Goal: Task Accomplishment & Management: Use online tool/utility

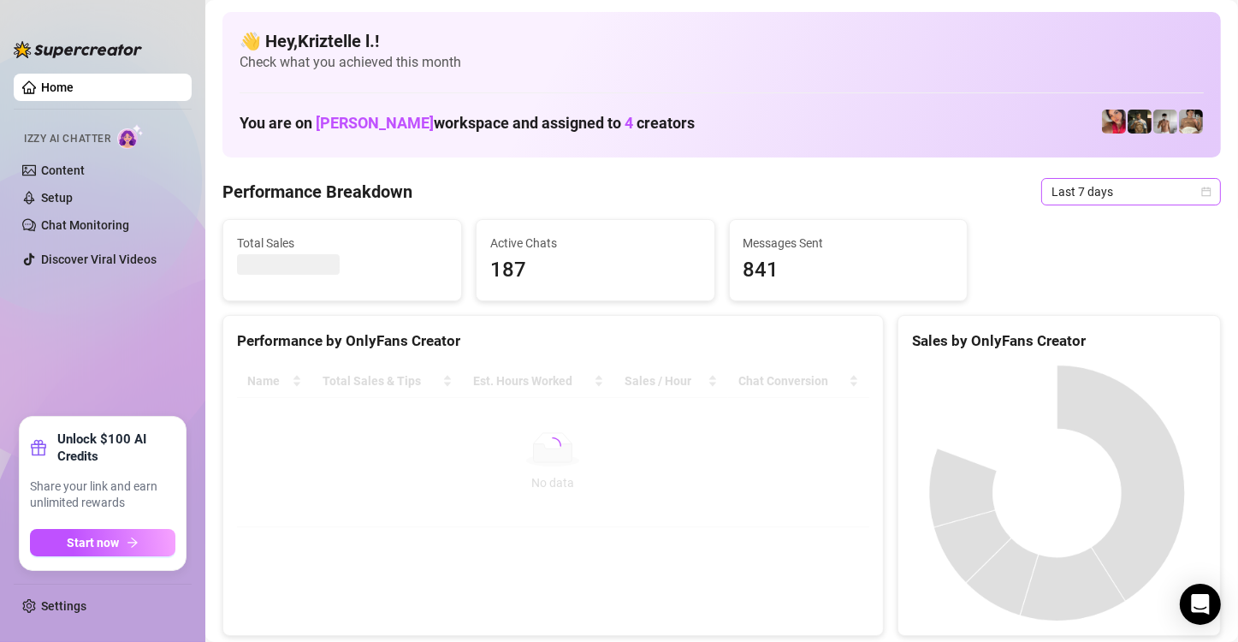
click at [1092, 202] on span "Last 7 days" at bounding box center [1130, 192] width 159 height 26
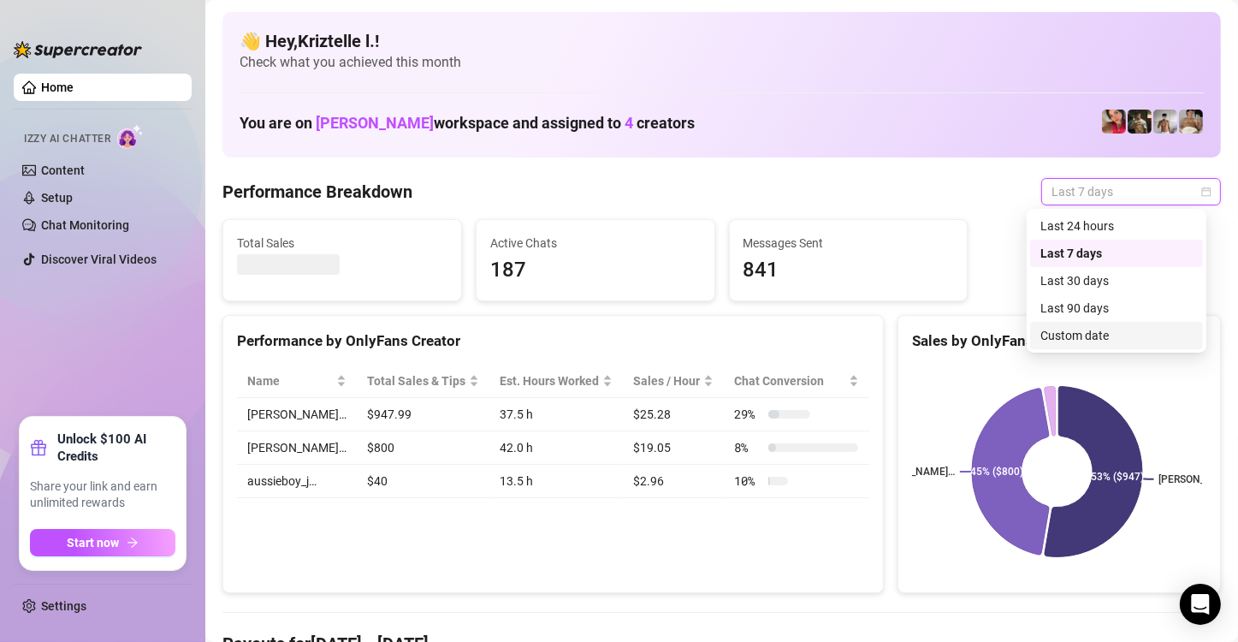
click at [1115, 331] on div "Custom date" at bounding box center [1116, 335] width 152 height 19
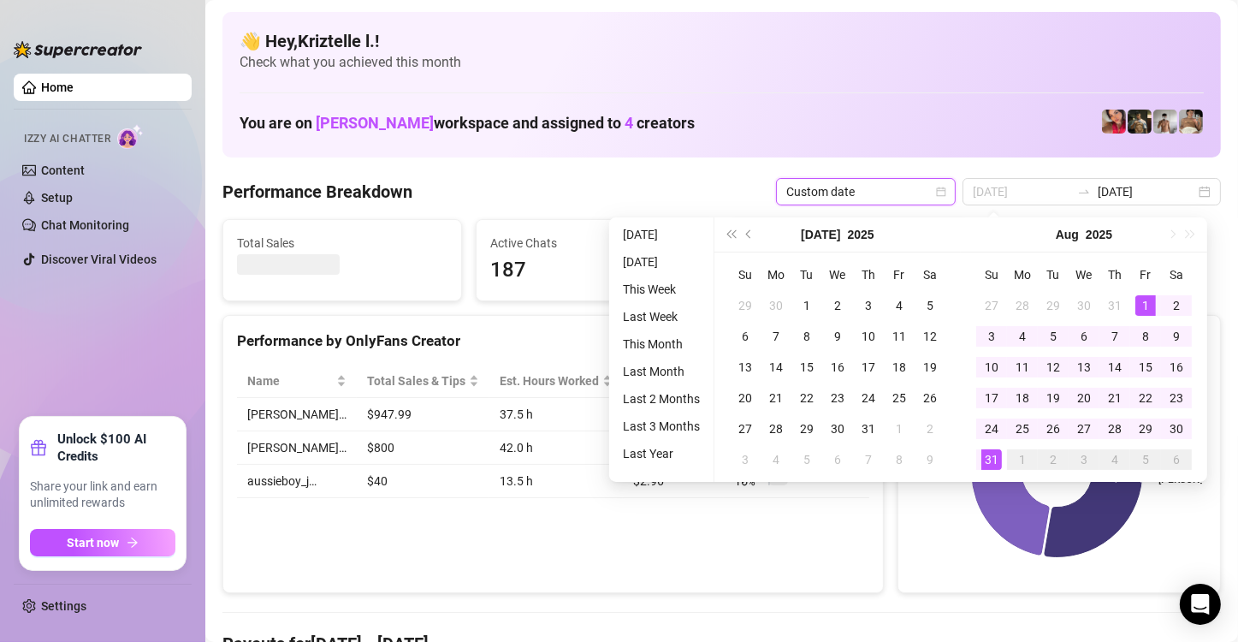
click at [1152, 290] on td "1" at bounding box center [1145, 305] width 31 height 31
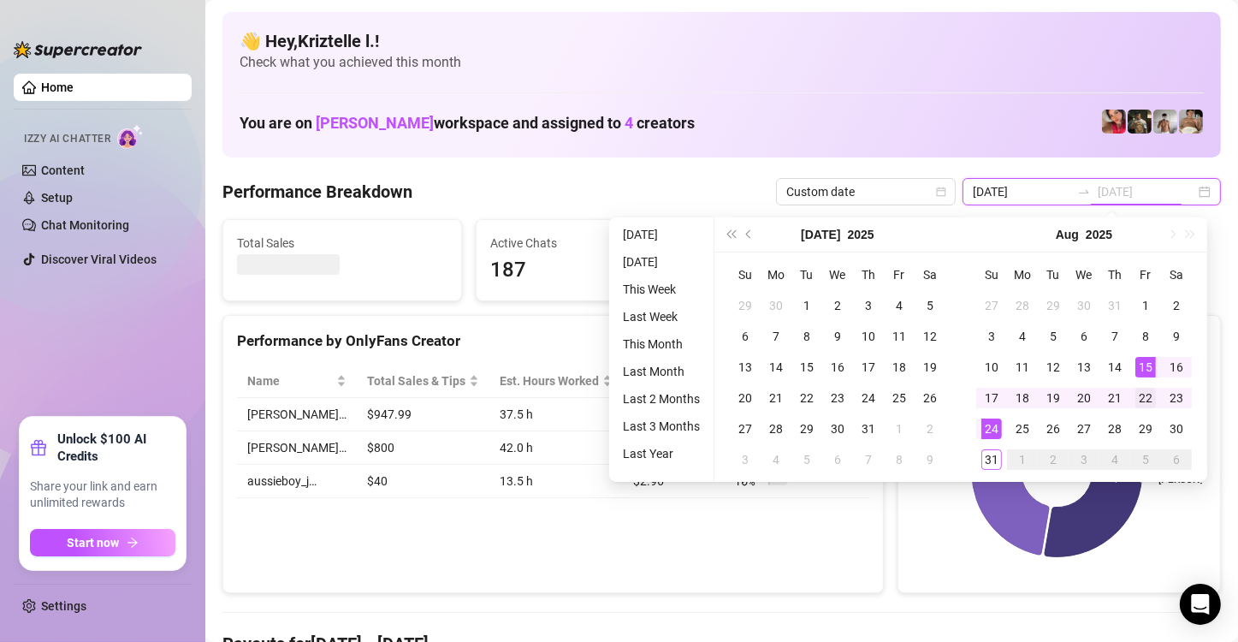
type input "[DATE]"
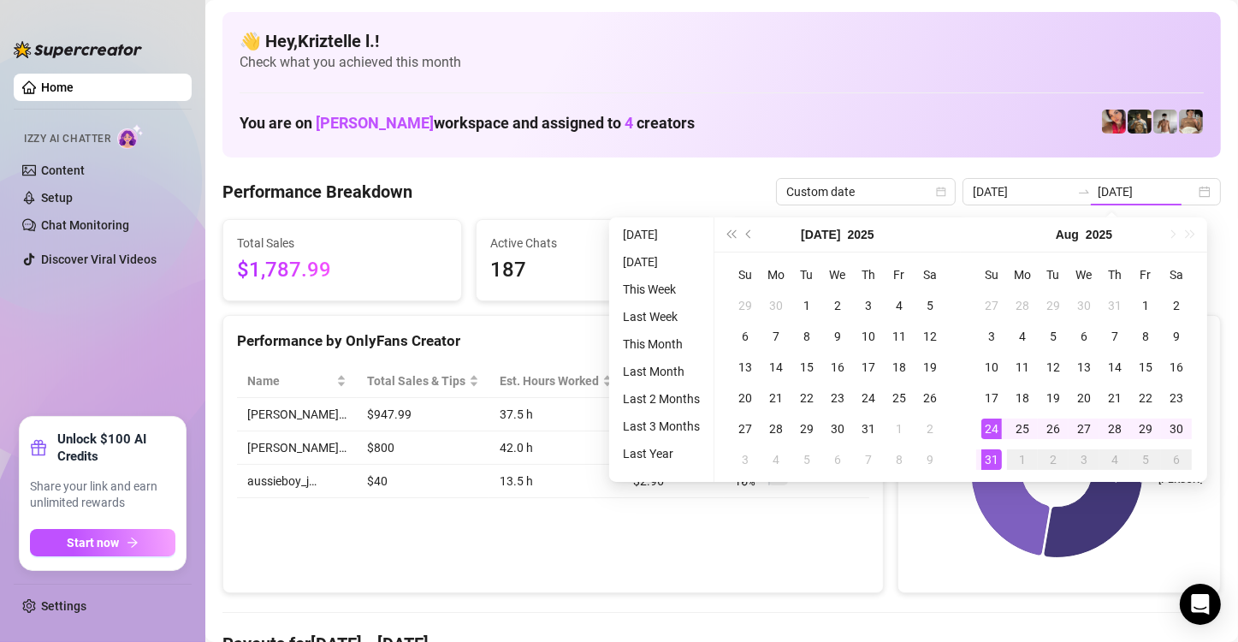
click at [995, 463] on div "31" at bounding box center [991, 459] width 21 height 21
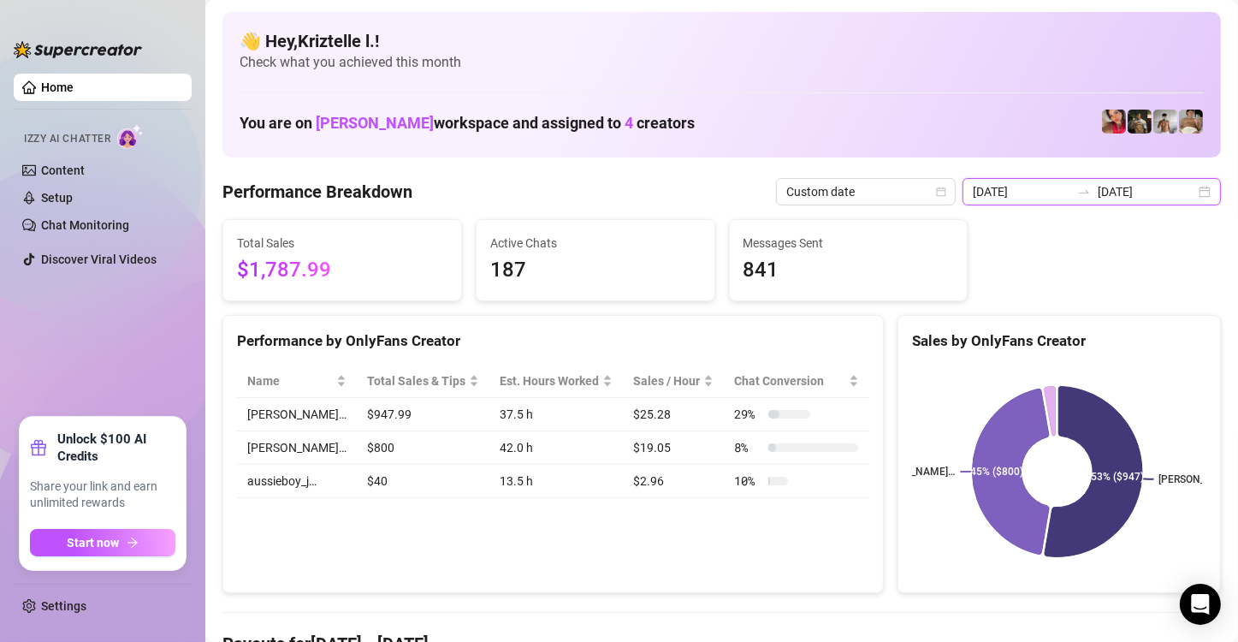
click at [1018, 186] on input "[DATE]" at bounding box center [1022, 191] width 98 height 19
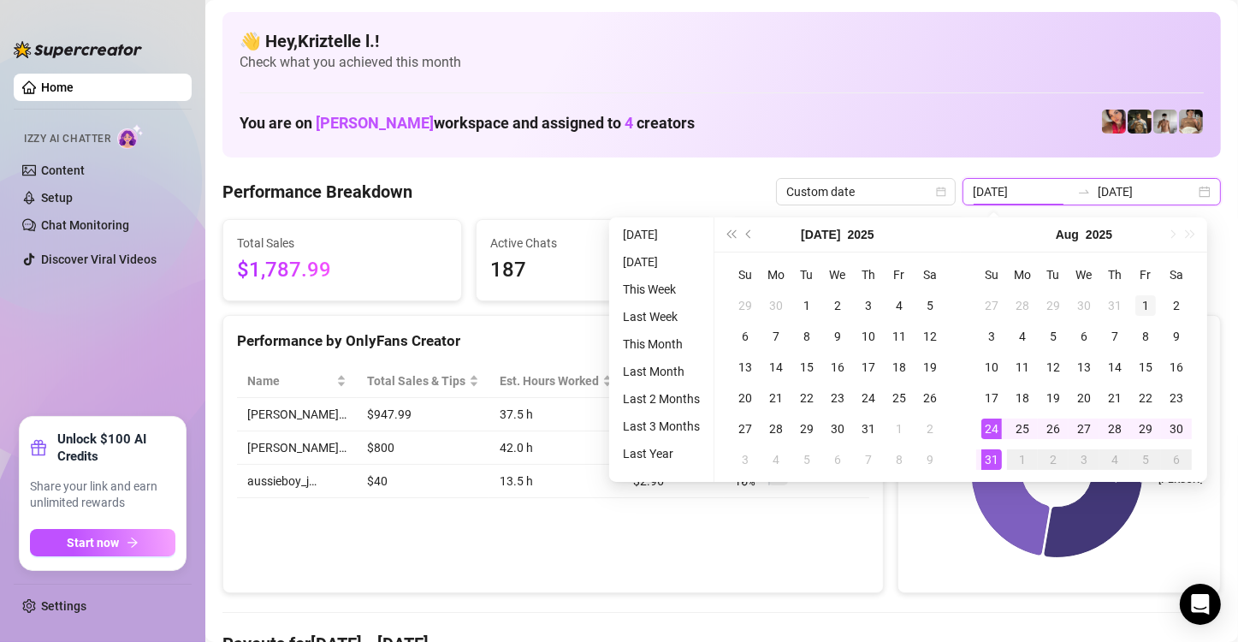
type input "[DATE]"
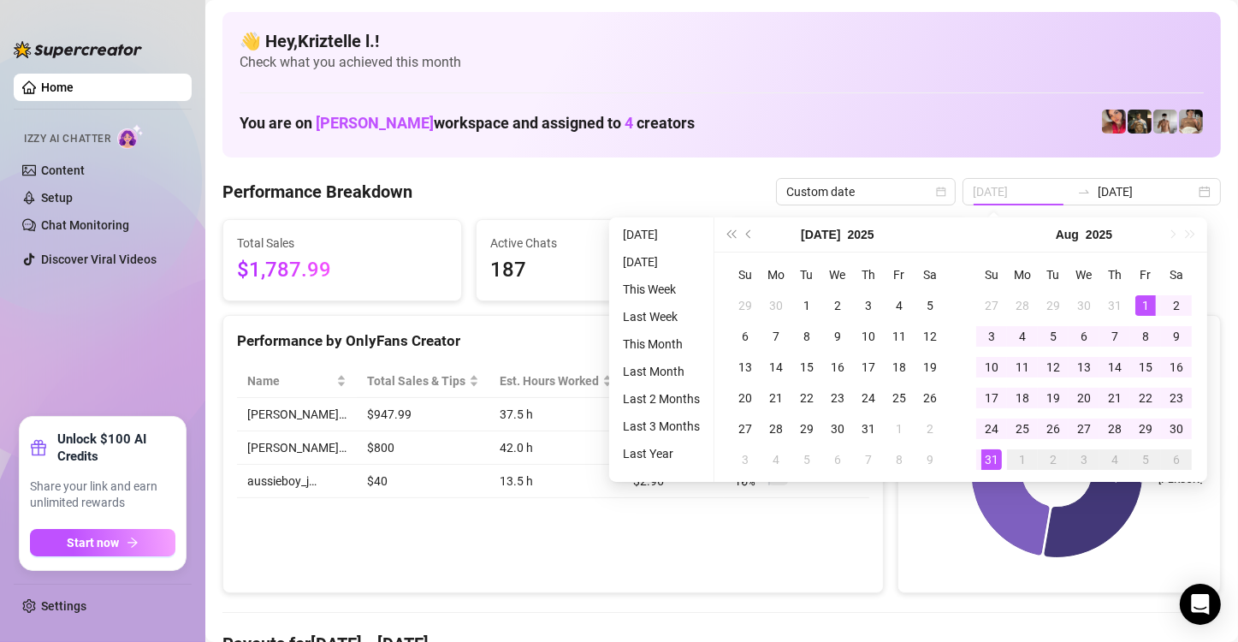
click at [1147, 309] on div "1" at bounding box center [1145, 305] width 21 height 21
type input "[DATE]"
click at [988, 465] on div "31" at bounding box center [991, 459] width 21 height 21
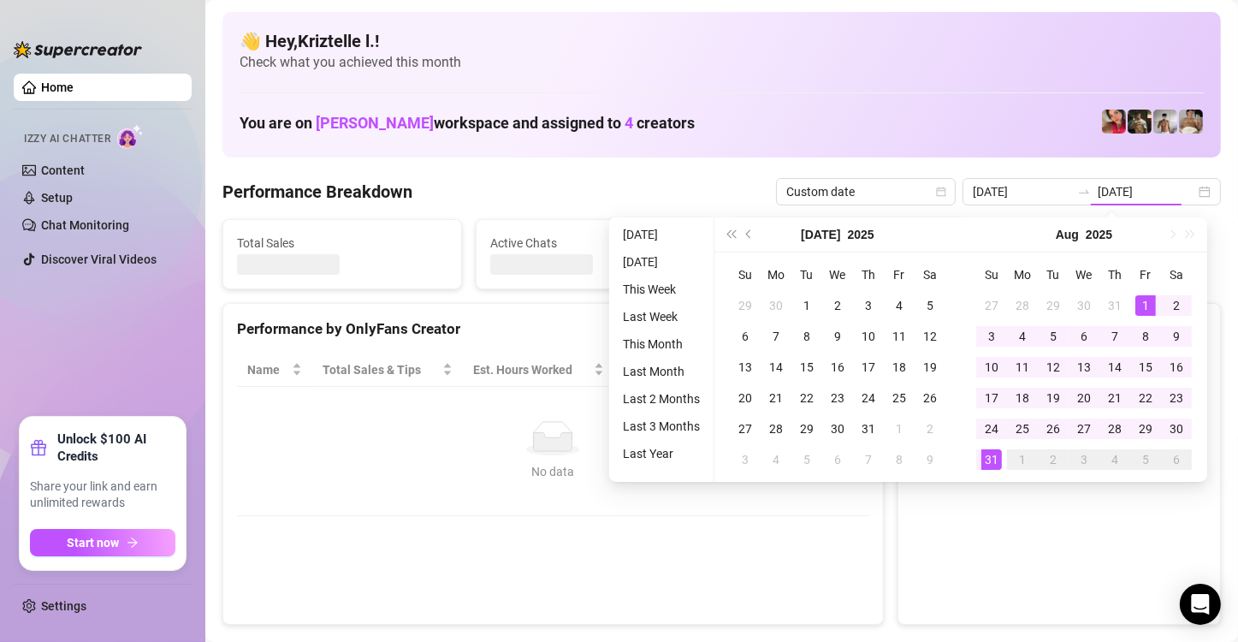
type input "[DATE]"
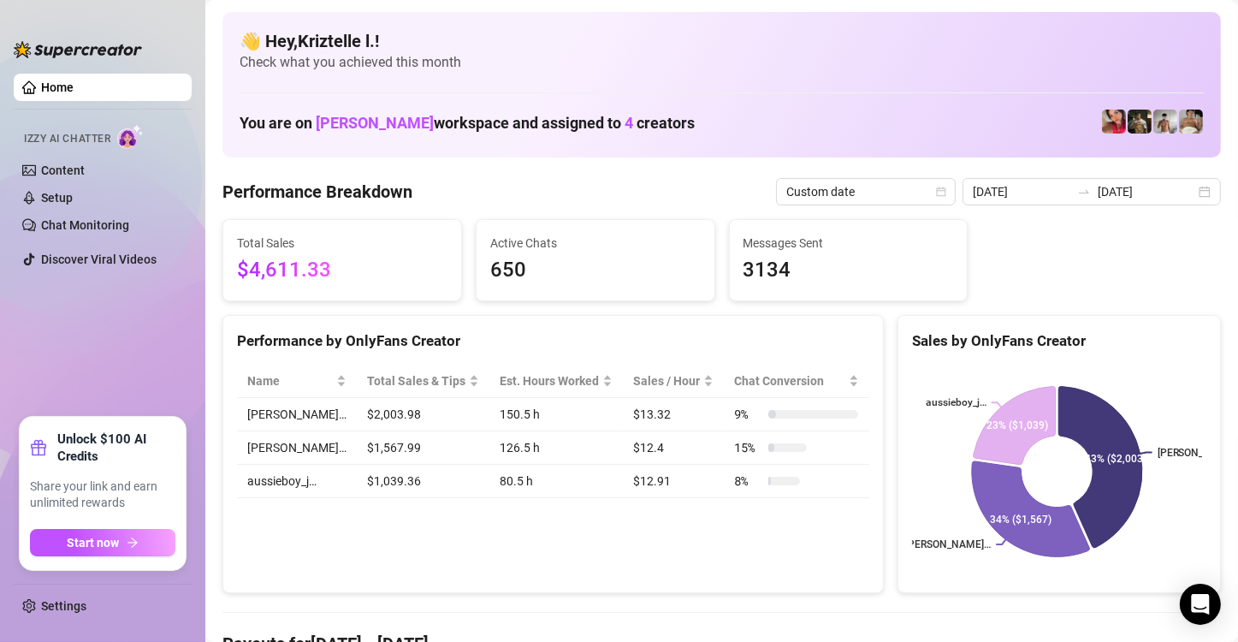
click at [1022, 222] on div "Total Sales $4,611.33 Active Chats 650 Messages Sent 3134" at bounding box center [722, 260] width 1012 height 82
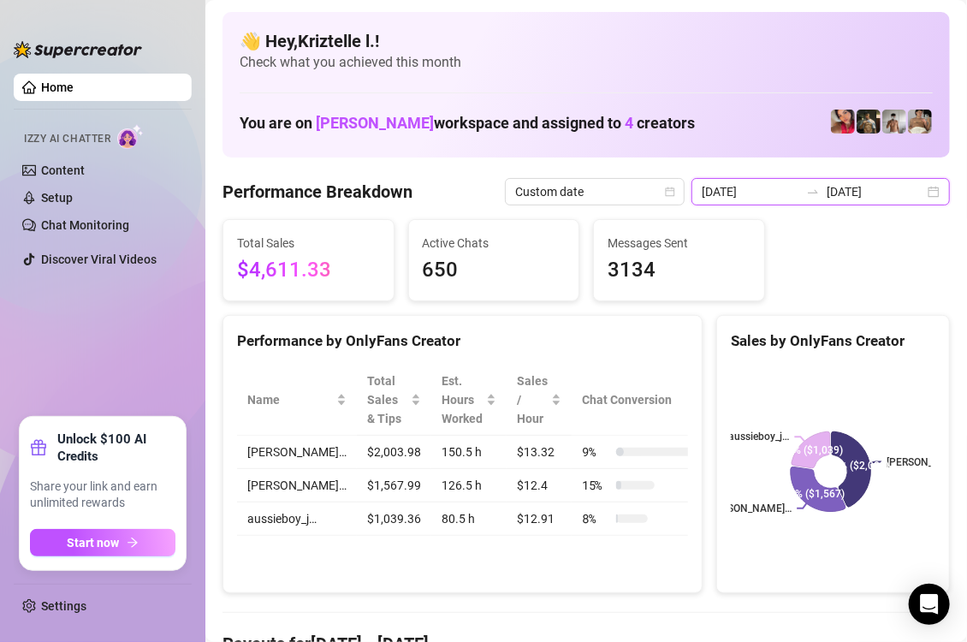
click at [738, 187] on input "[DATE]" at bounding box center [751, 191] width 98 height 19
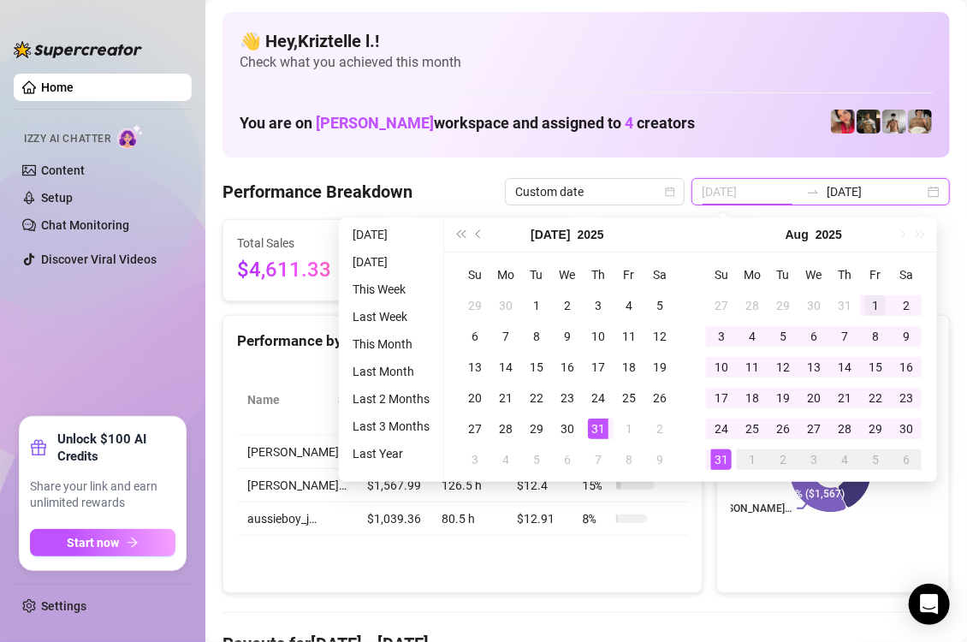
type input "[DATE]"
click at [869, 301] on div "1" at bounding box center [875, 305] width 21 height 21
type input "[DATE]"
click at [724, 461] on div "31" at bounding box center [721, 459] width 21 height 21
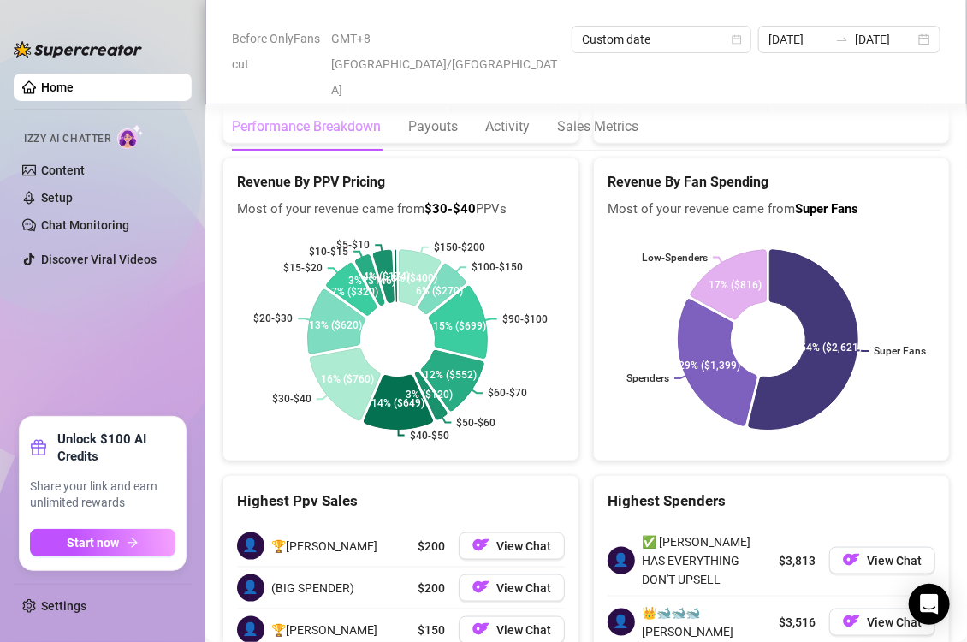
scroll to position [3011, 0]
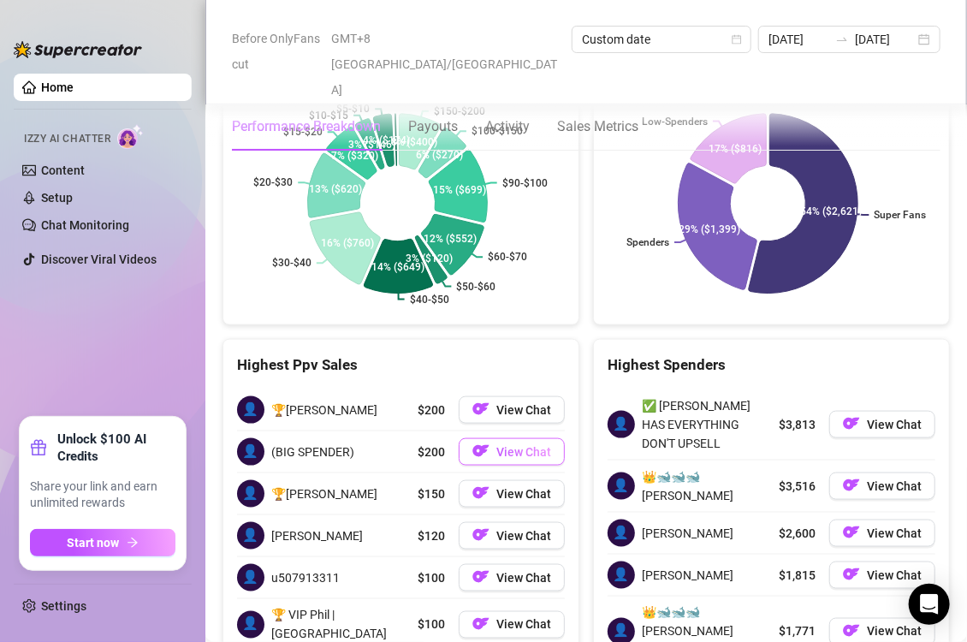
click at [512, 445] on span "View Chat" at bounding box center [523, 452] width 55 height 14
click at [504, 487] on span "View Chat" at bounding box center [523, 494] width 55 height 14
click at [535, 618] on span "View Chat" at bounding box center [523, 625] width 55 height 14
click at [510, 571] on span "View Chat" at bounding box center [523, 578] width 55 height 14
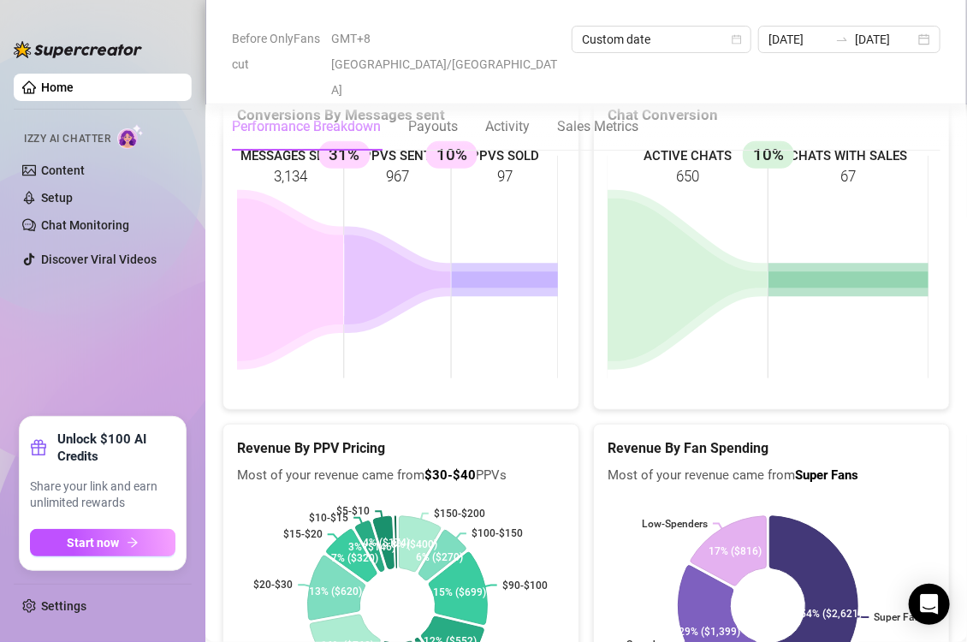
scroll to position [2584, 0]
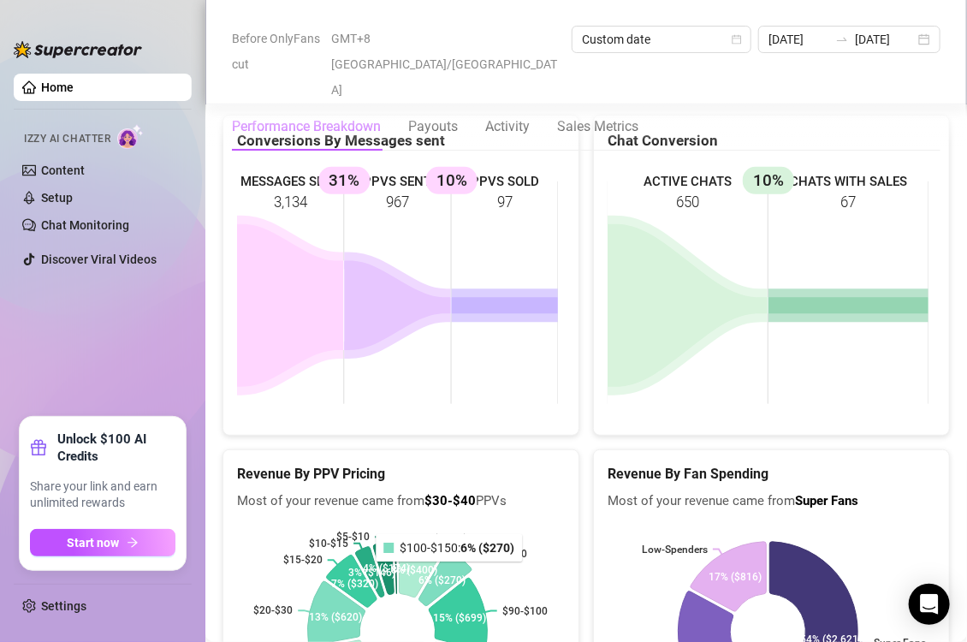
click at [451, 549] on icon at bounding box center [445, 577] width 52 height 56
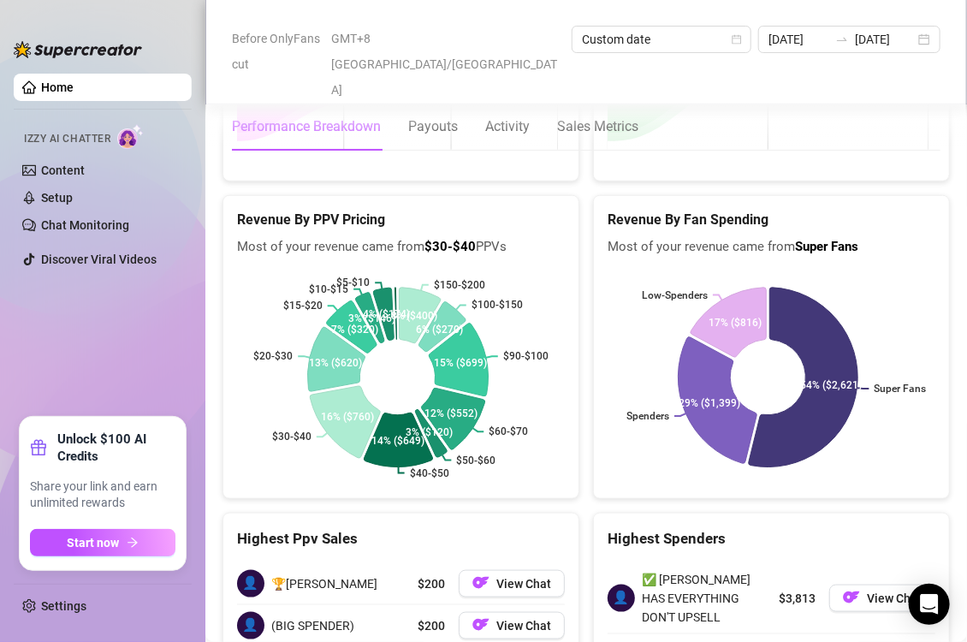
scroll to position [2840, 0]
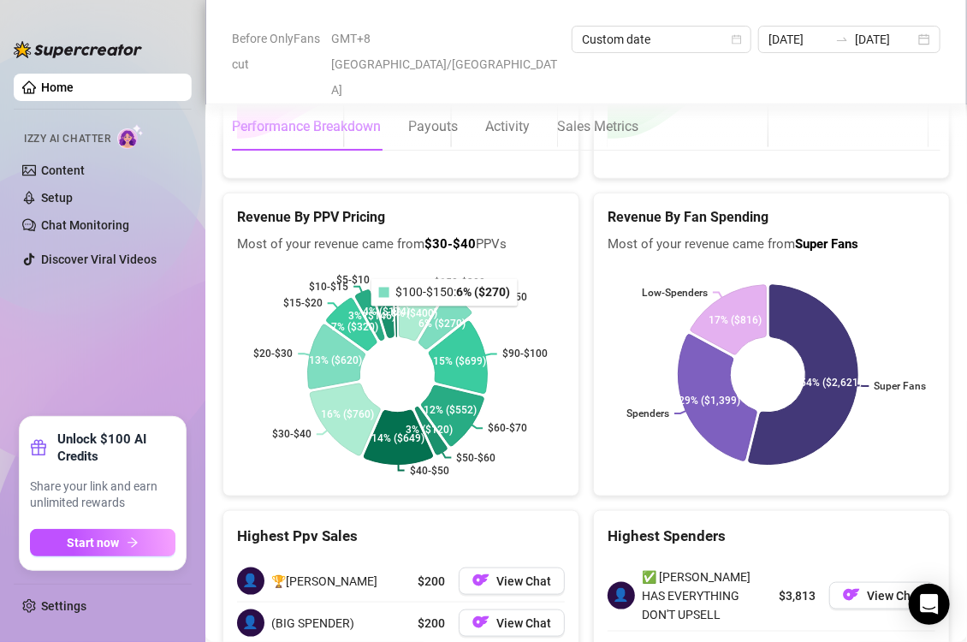
click at [446, 293] on icon at bounding box center [445, 321] width 52 height 56
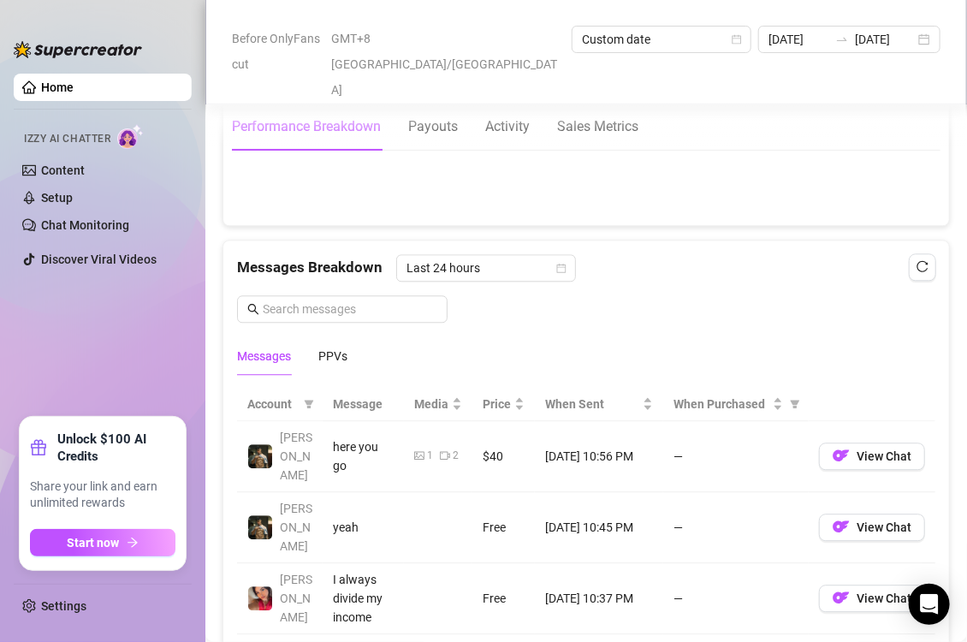
scroll to position [1386, 0]
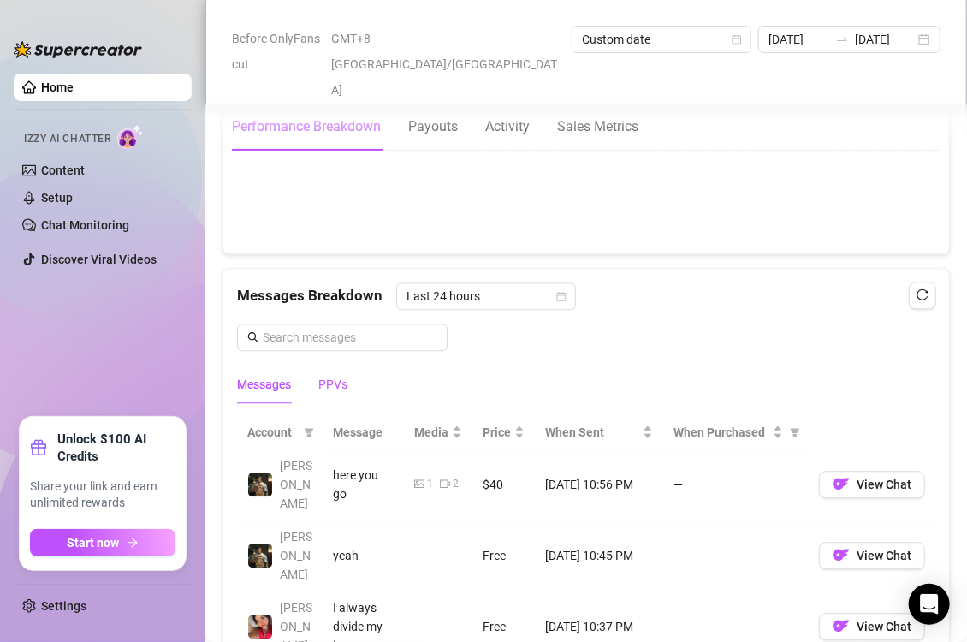
click at [334, 384] on div "PPVs" at bounding box center [332, 384] width 29 height 19
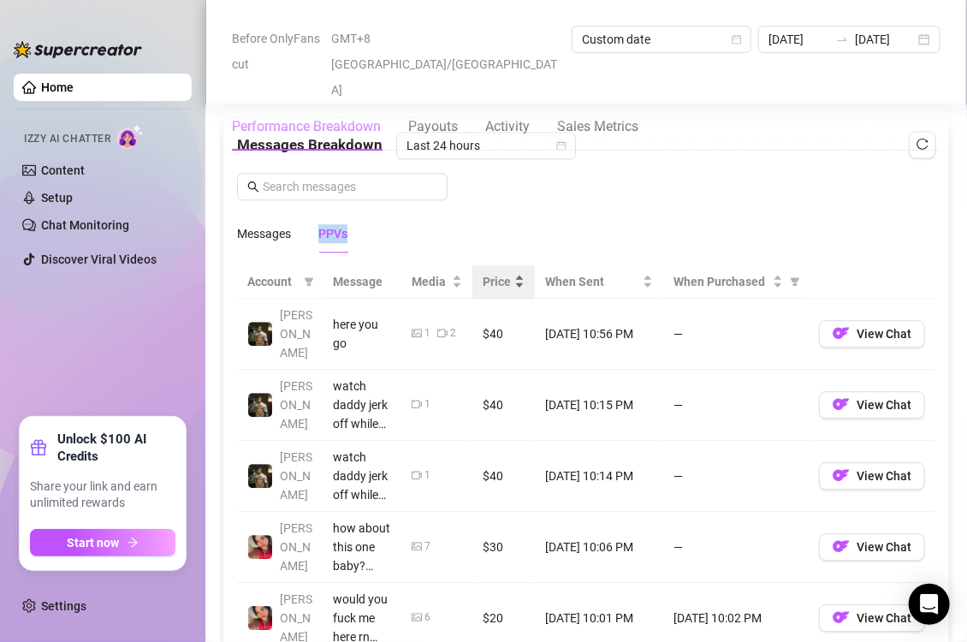
scroll to position [1557, 0]
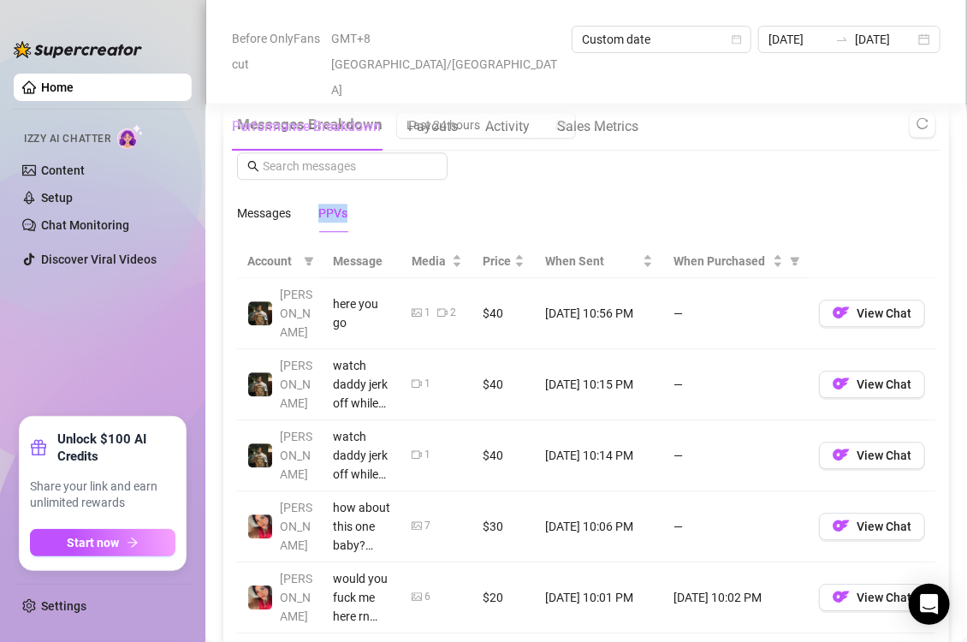
click at [542, 211] on div "Messages PPVs" at bounding box center [586, 212] width 698 height 39
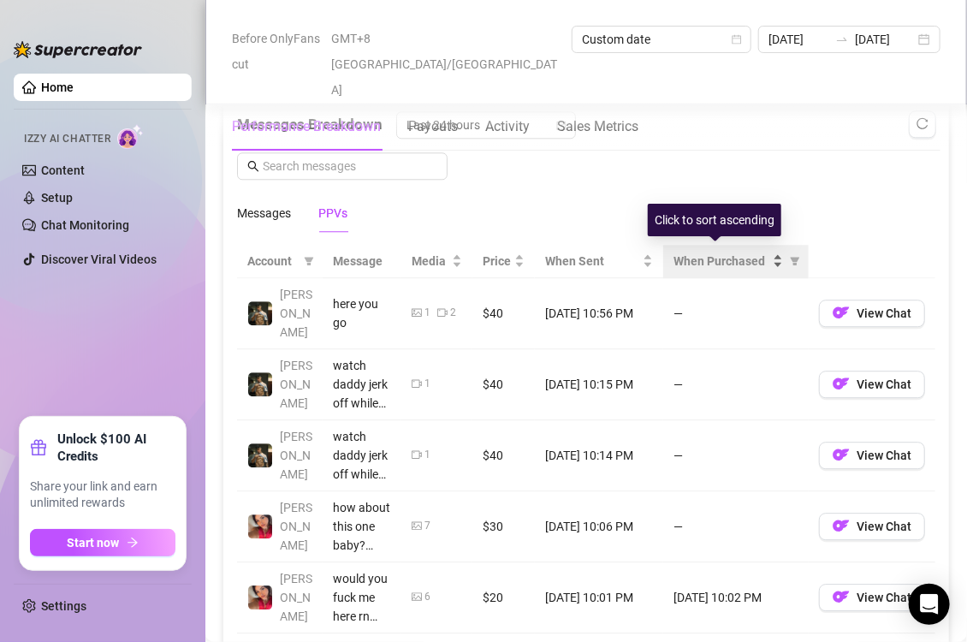
click at [766, 257] on div "When Purchased" at bounding box center [728, 261] width 110 height 19
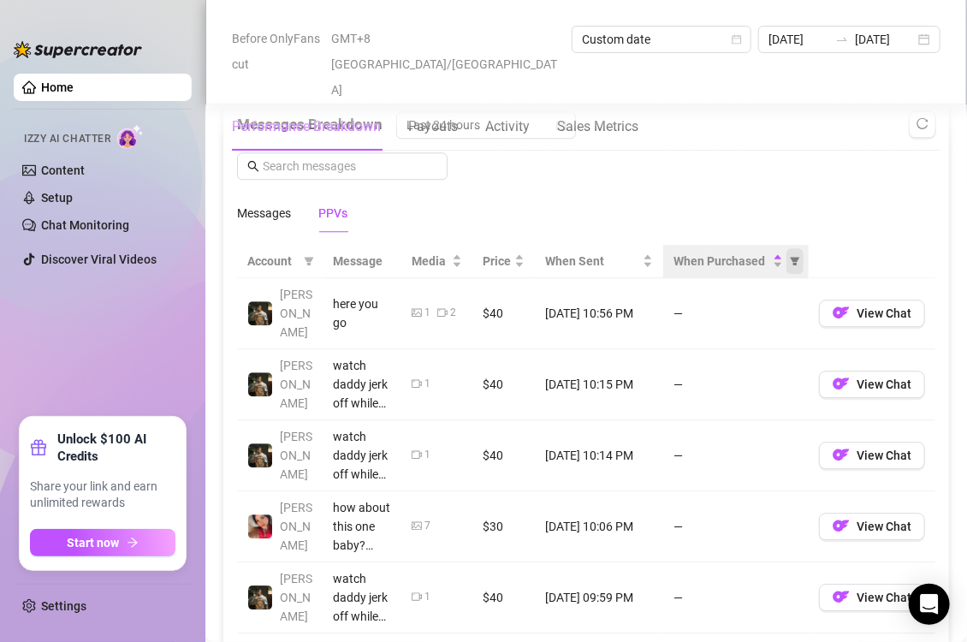
click at [790, 256] on icon "filter" at bounding box center [795, 261] width 10 height 10
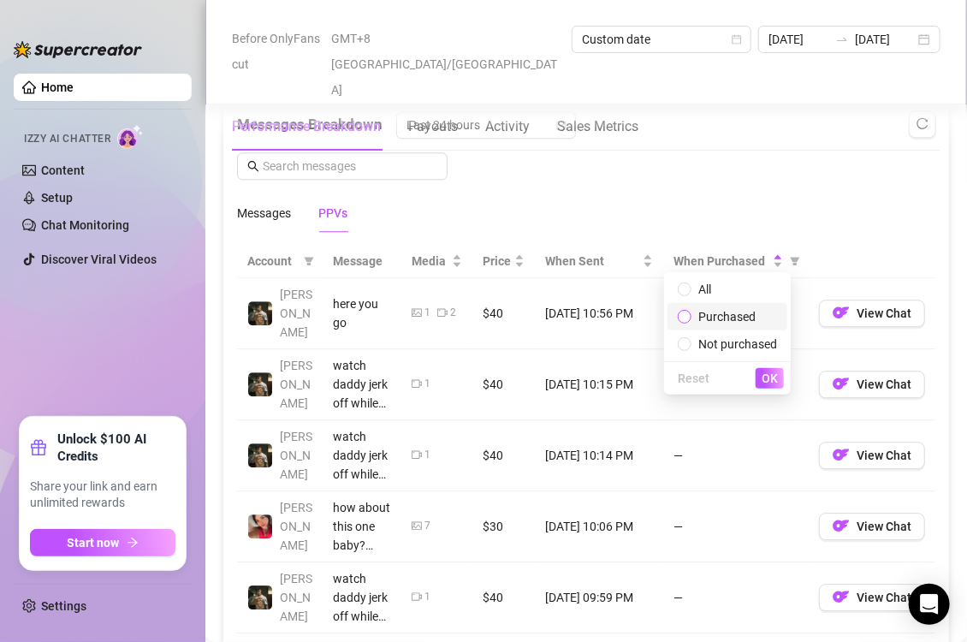
click at [687, 311] on span at bounding box center [685, 317] width 14 height 14
click at [687, 312] on input "radio" at bounding box center [685, 317] width 7 height 11
radio input "true"
click at [773, 380] on span "OK" at bounding box center [769, 378] width 16 height 14
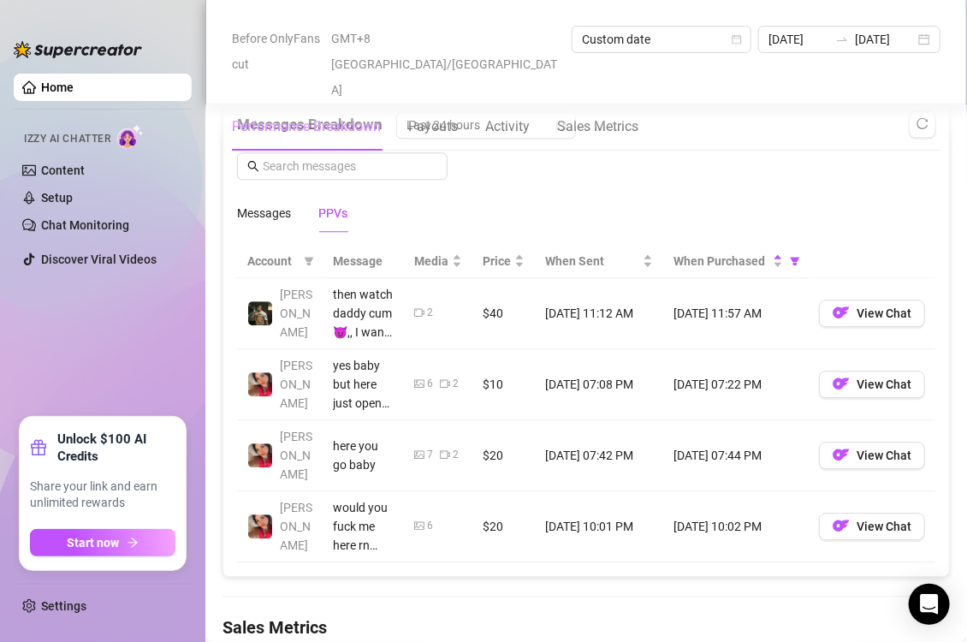
click at [798, 210] on div "Messages PPVs" at bounding box center [586, 212] width 698 height 39
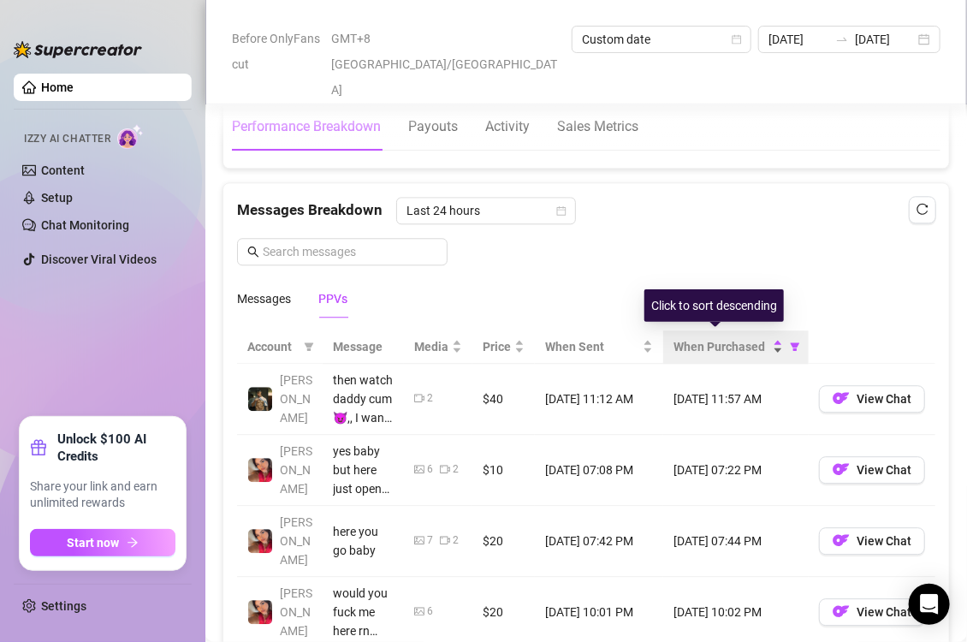
click at [766, 340] on div "When Purchased" at bounding box center [728, 346] width 110 height 19
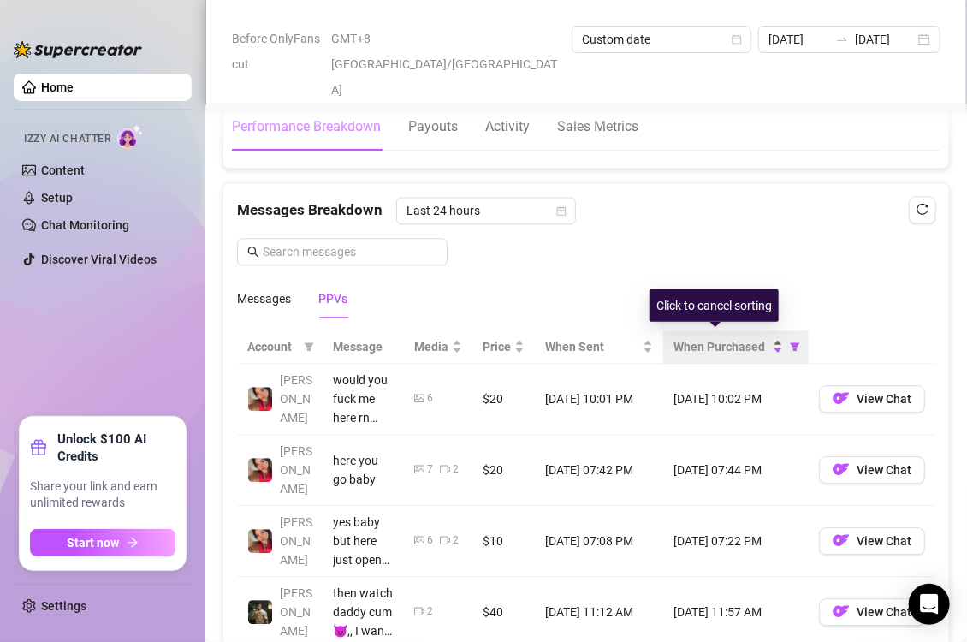
click at [769, 342] on div "When Purchased" at bounding box center [728, 346] width 110 height 19
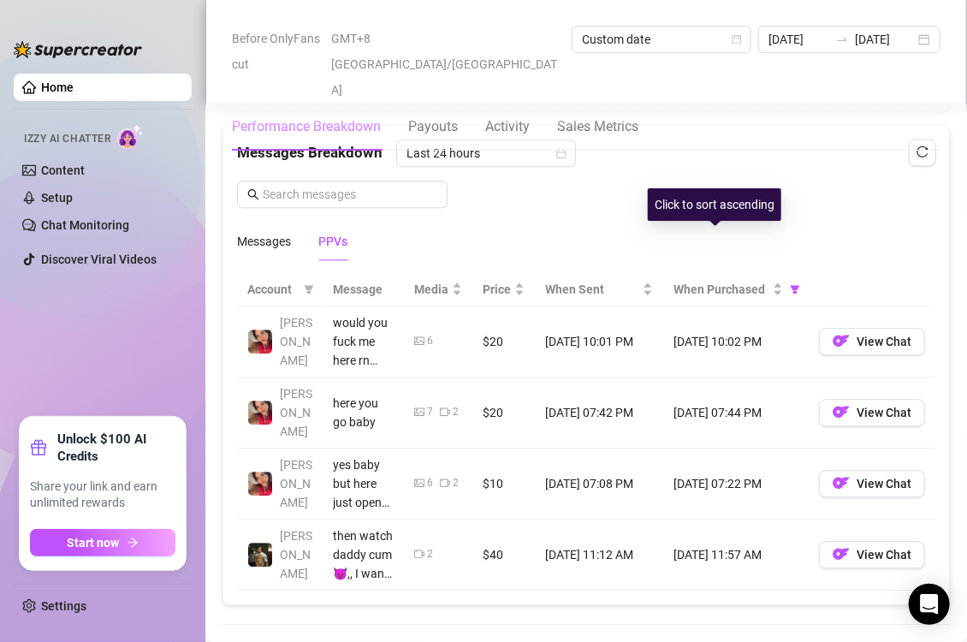
scroll to position [1643, 0]
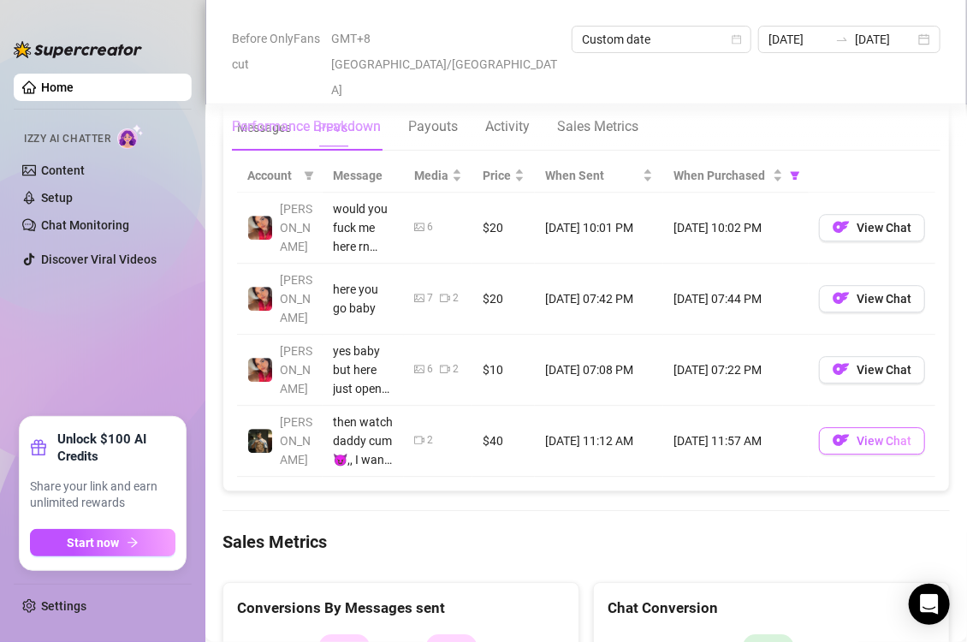
click at [832, 429] on span "button" at bounding box center [840, 439] width 17 height 21
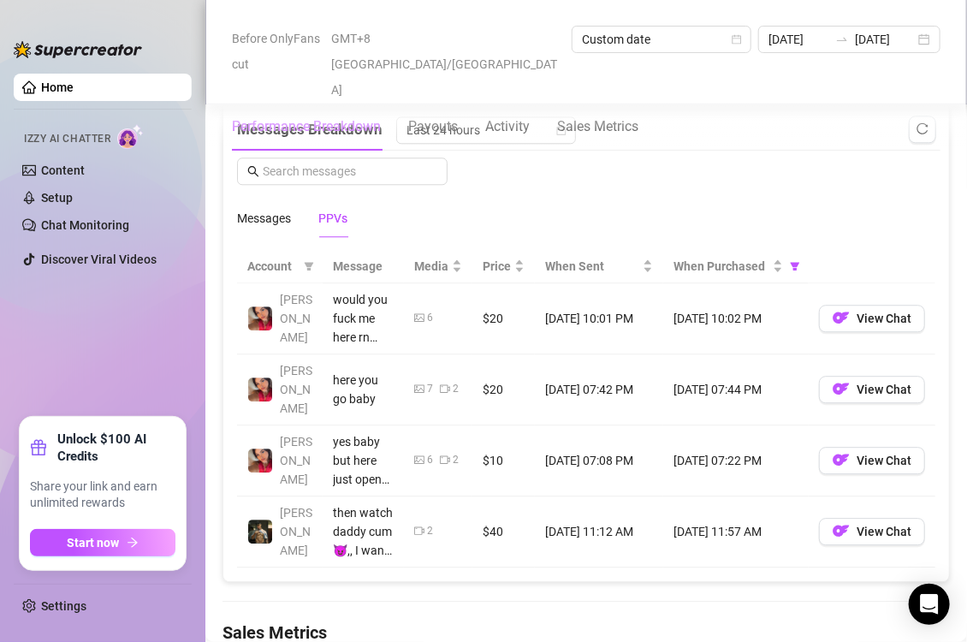
scroll to position [1513, 0]
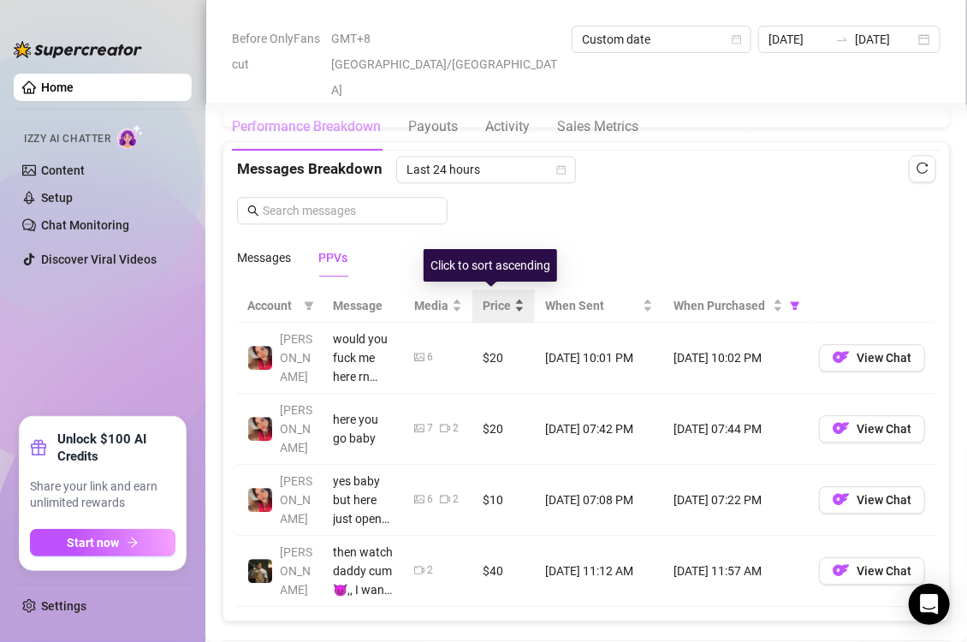
click at [504, 296] on div "Price" at bounding box center [503, 305] width 42 height 19
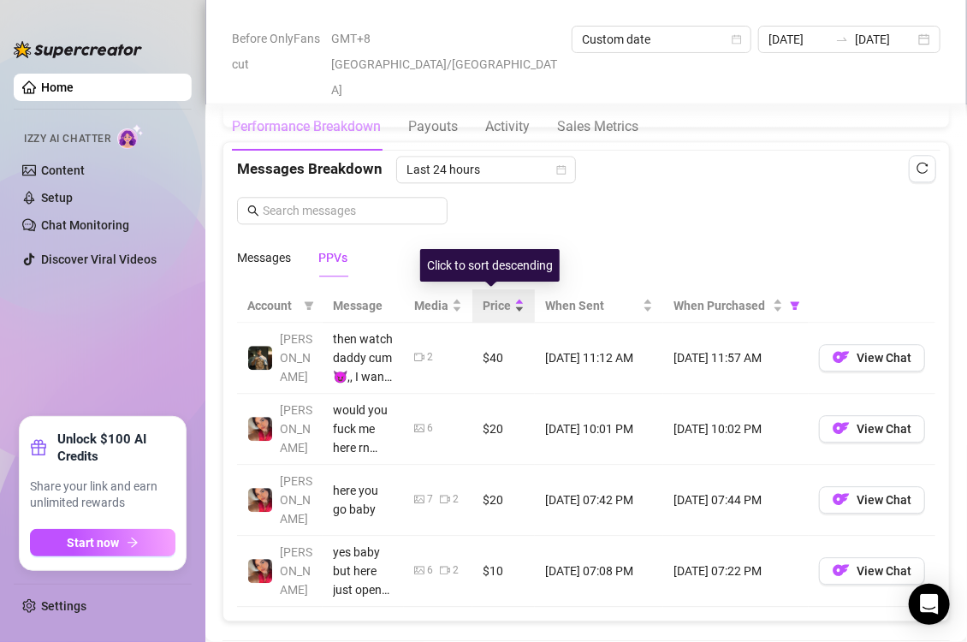
click at [507, 299] on div "Price" at bounding box center [503, 305] width 42 height 19
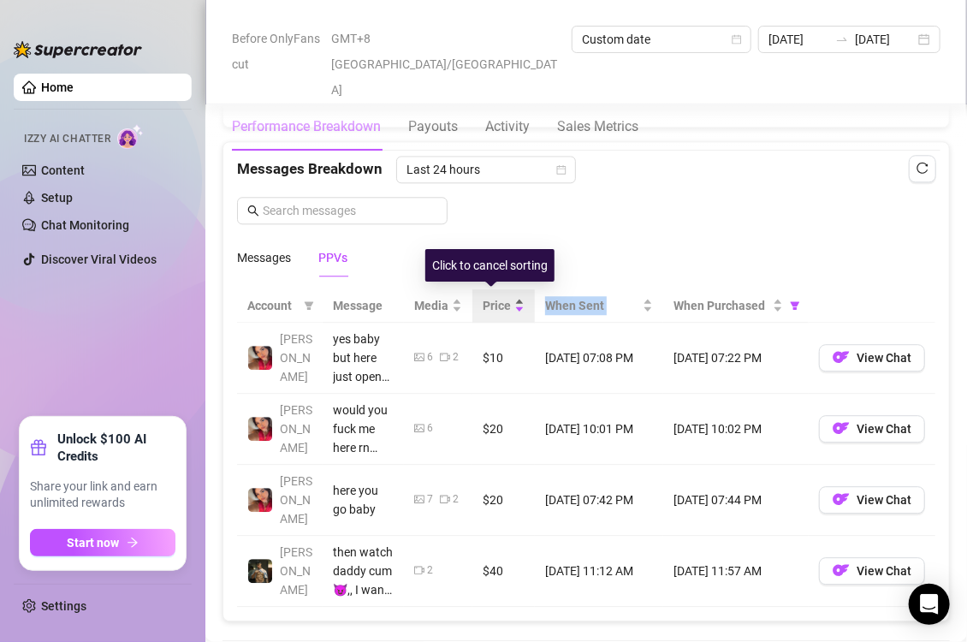
click at [507, 299] on div "Price" at bounding box center [503, 305] width 42 height 19
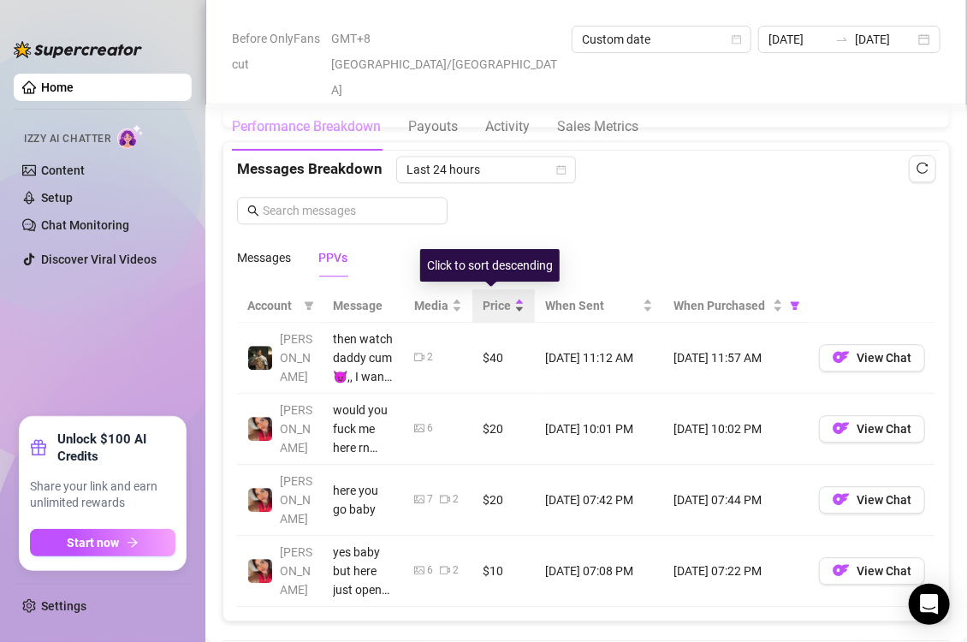
click at [507, 299] on div "Price" at bounding box center [503, 305] width 42 height 19
click at [507, 298] on div "Price" at bounding box center [503, 305] width 42 height 19
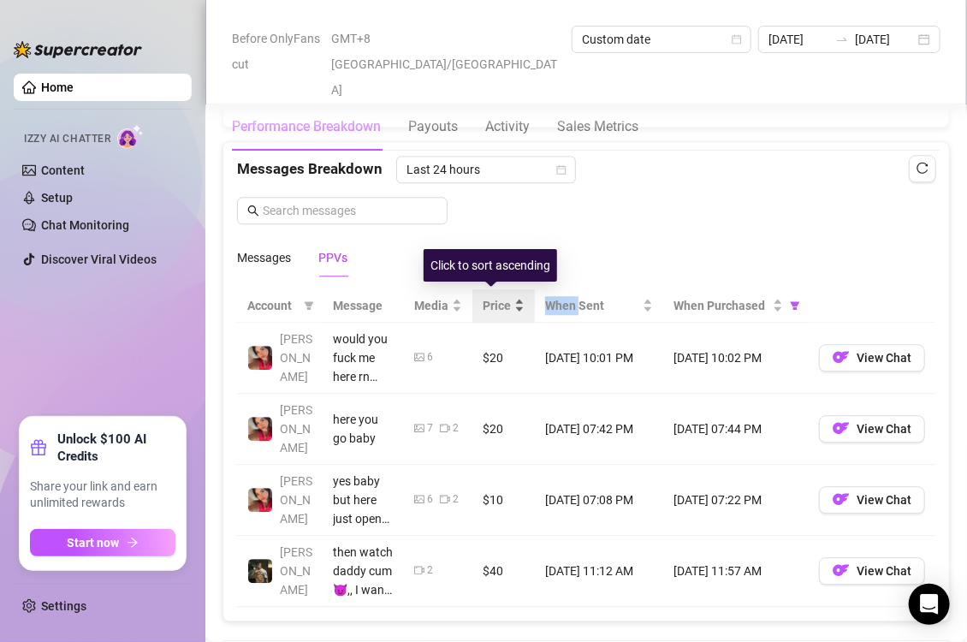
click at [507, 298] on div "Price" at bounding box center [503, 305] width 42 height 19
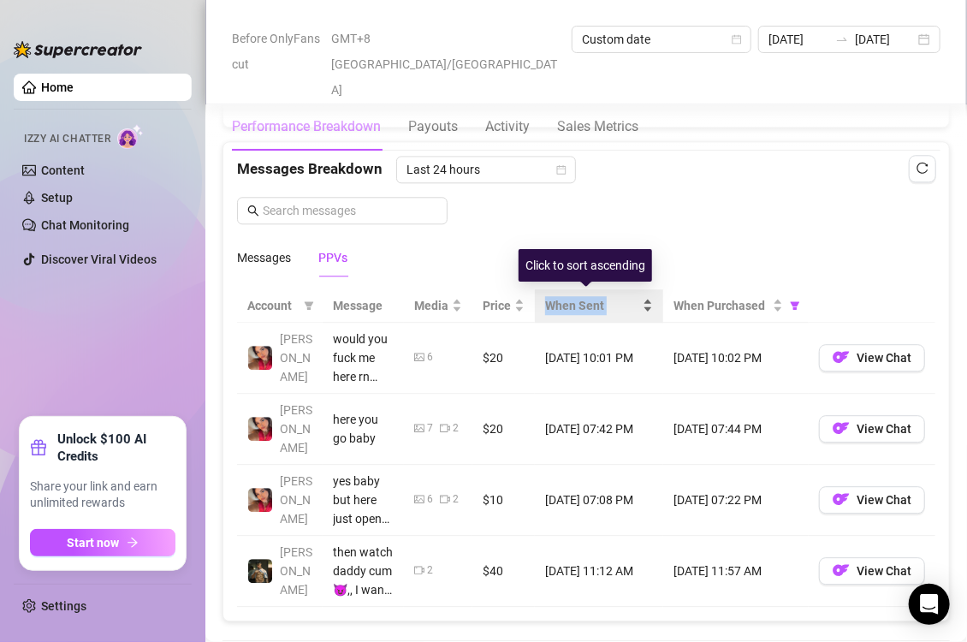
click at [648, 296] on div "When Sent" at bounding box center [599, 305] width 108 height 19
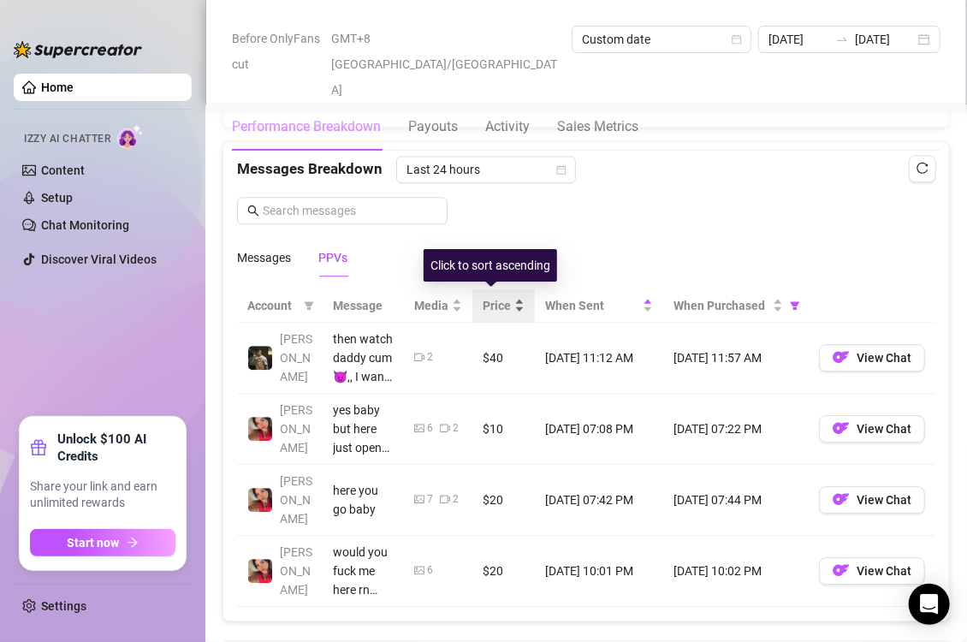
click at [506, 300] on div "Price" at bounding box center [503, 305] width 42 height 19
click at [510, 309] on div "Price" at bounding box center [503, 305] width 42 height 19
click at [509, 296] on div "Price" at bounding box center [503, 305] width 42 height 19
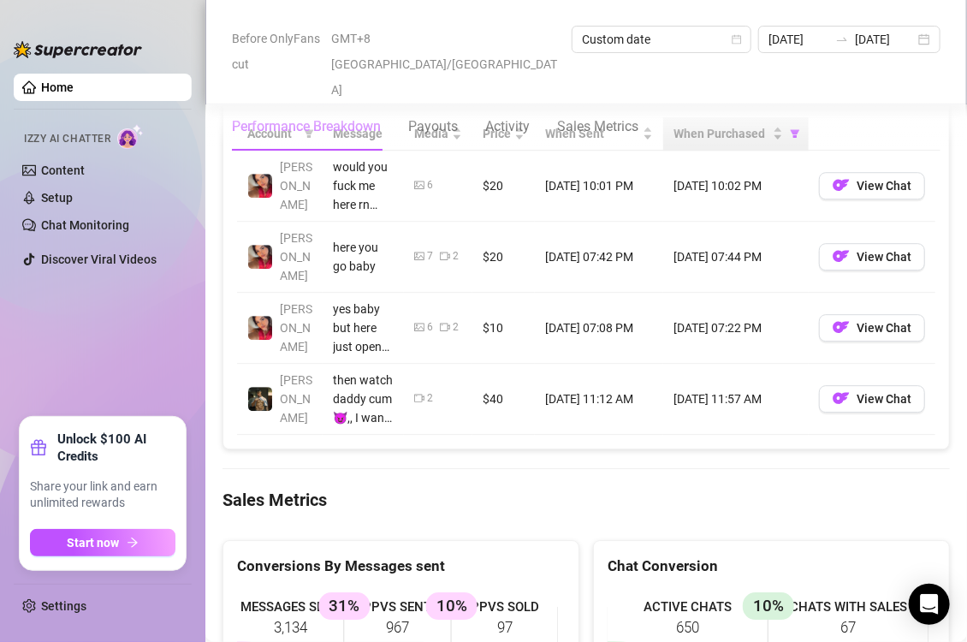
scroll to position [1598, 0]
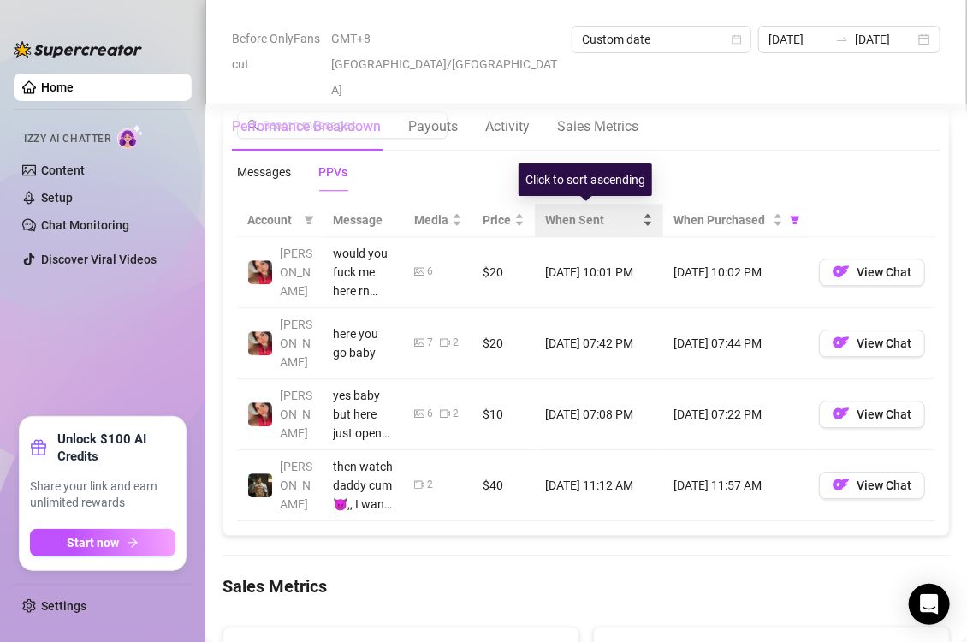
click at [639, 212] on div "When Sent" at bounding box center [599, 219] width 108 height 19
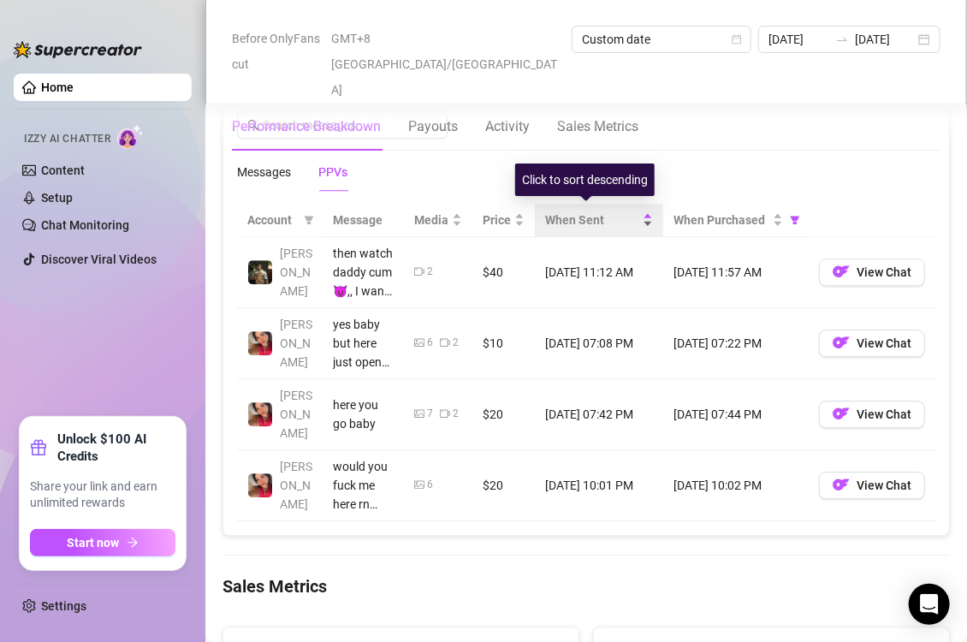
click at [639, 226] on div "When Sent" at bounding box center [599, 219] width 108 height 19
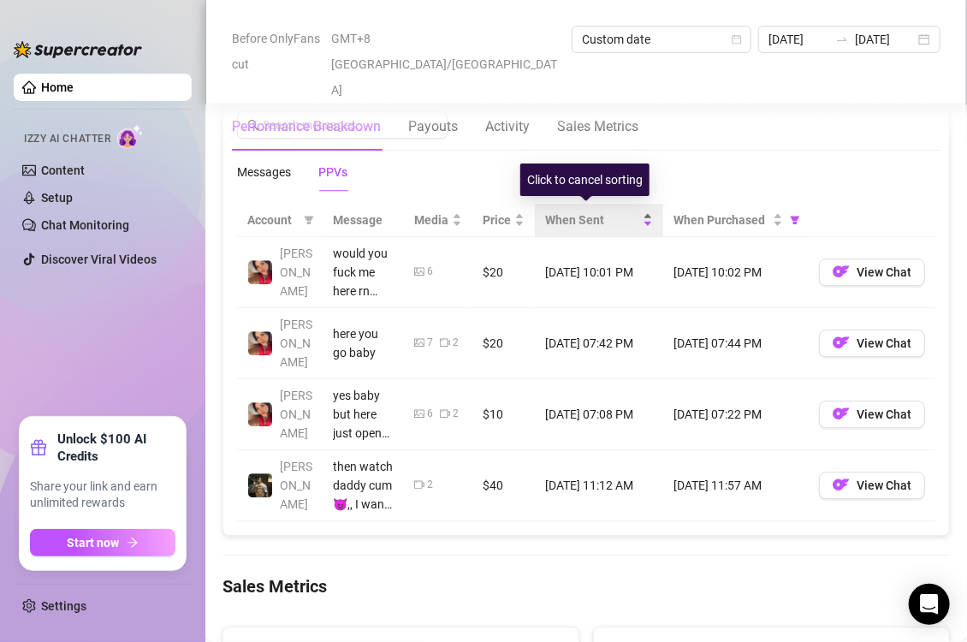
click at [632, 210] on div "When Sent" at bounding box center [599, 219] width 108 height 19
click at [636, 210] on div "When Sent" at bounding box center [599, 219] width 108 height 19
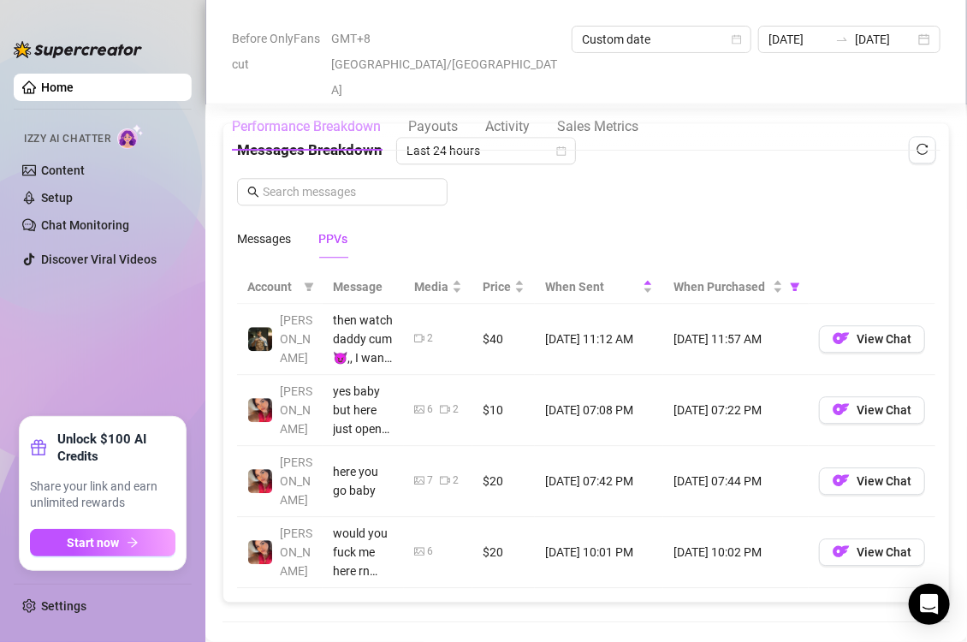
scroll to position [1513, 0]
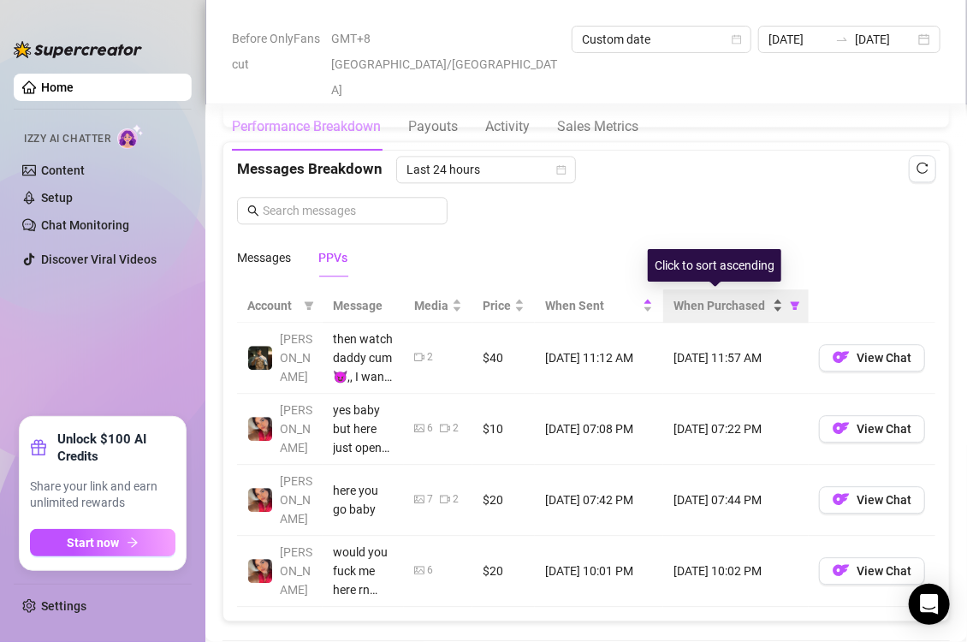
click at [762, 305] on div "When Purchased" at bounding box center [728, 305] width 110 height 19
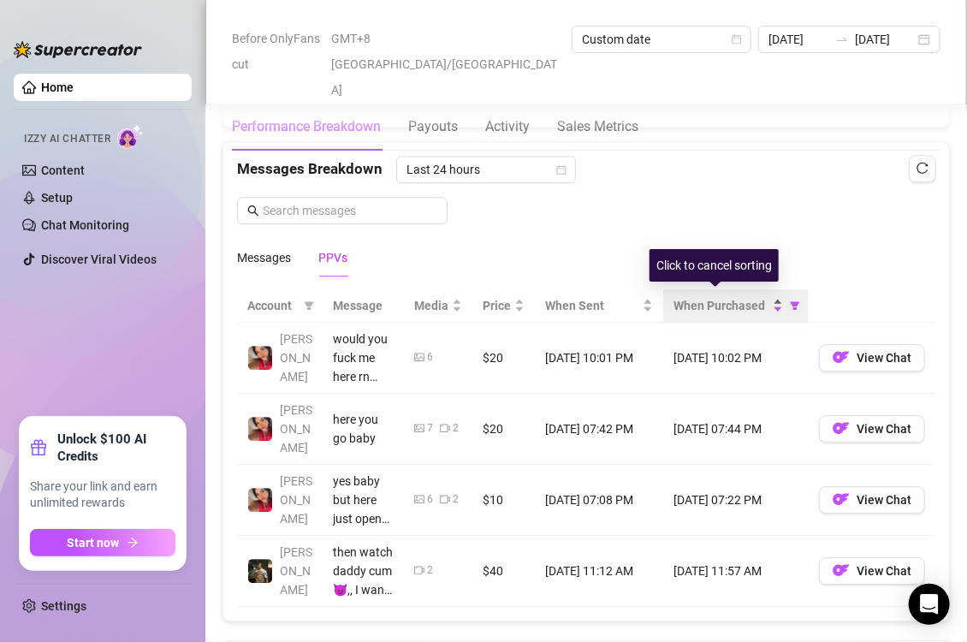
click at [762, 305] on div "When Purchased" at bounding box center [728, 305] width 110 height 19
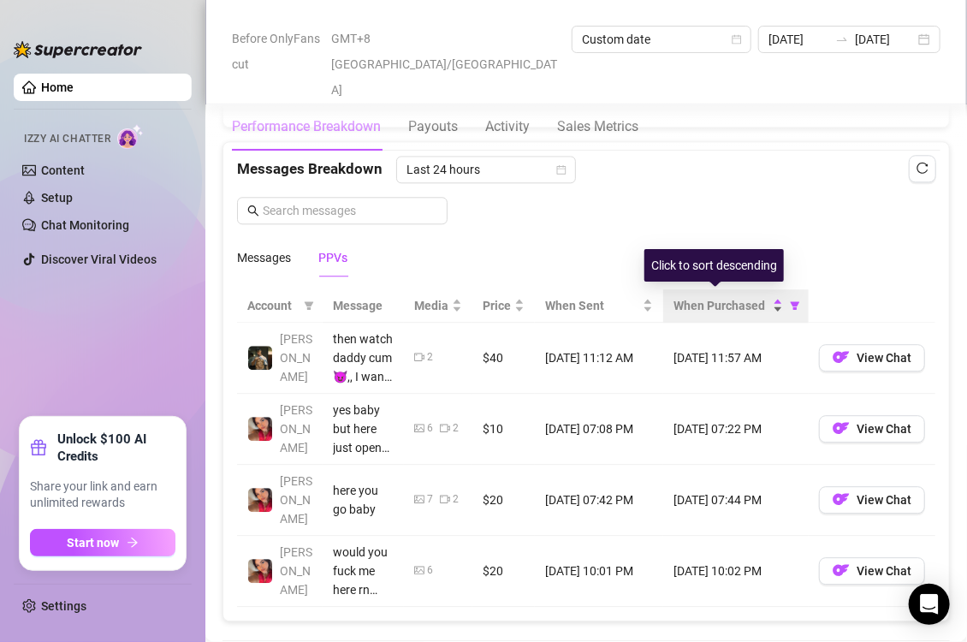
click at [762, 305] on div "When Purchased" at bounding box center [728, 305] width 110 height 19
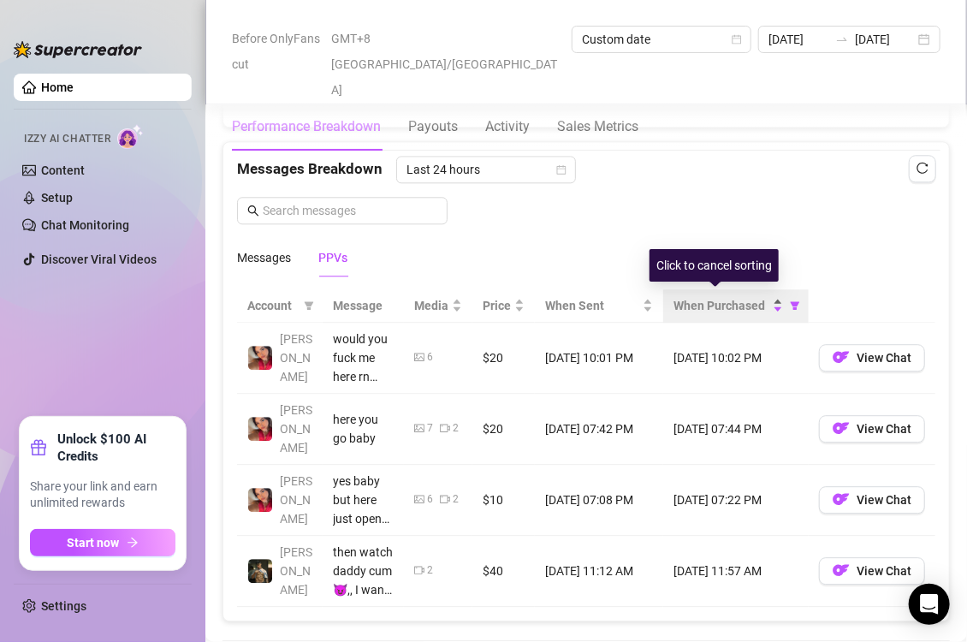
click at [762, 305] on div "When Purchased" at bounding box center [728, 305] width 110 height 19
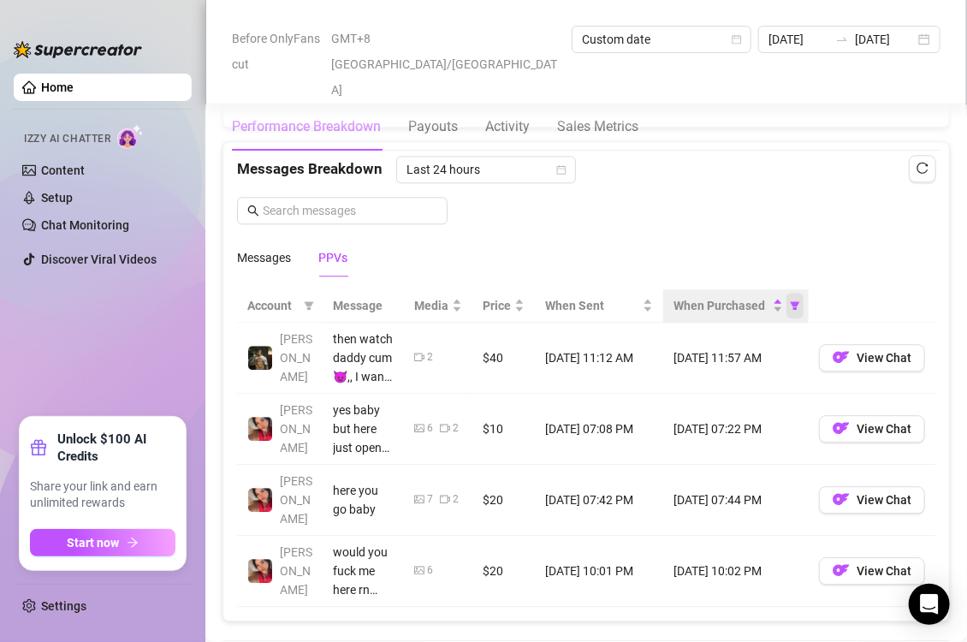
click at [790, 305] on icon "filter" at bounding box center [795, 305] width 10 height 10
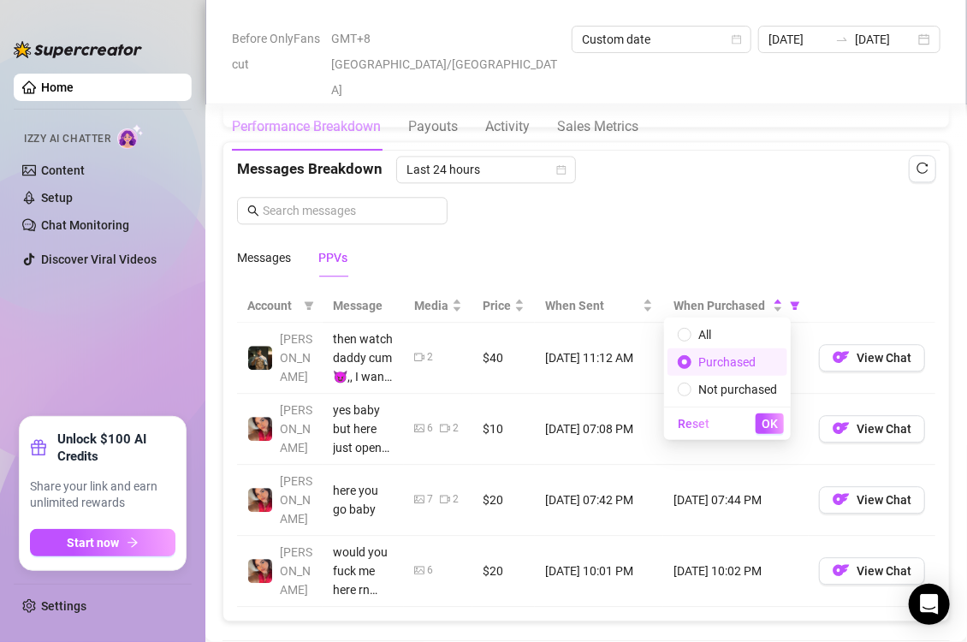
click at [680, 363] on span at bounding box center [685, 362] width 14 height 14
click at [682, 363] on input "radio" at bounding box center [685, 363] width 7 height 11
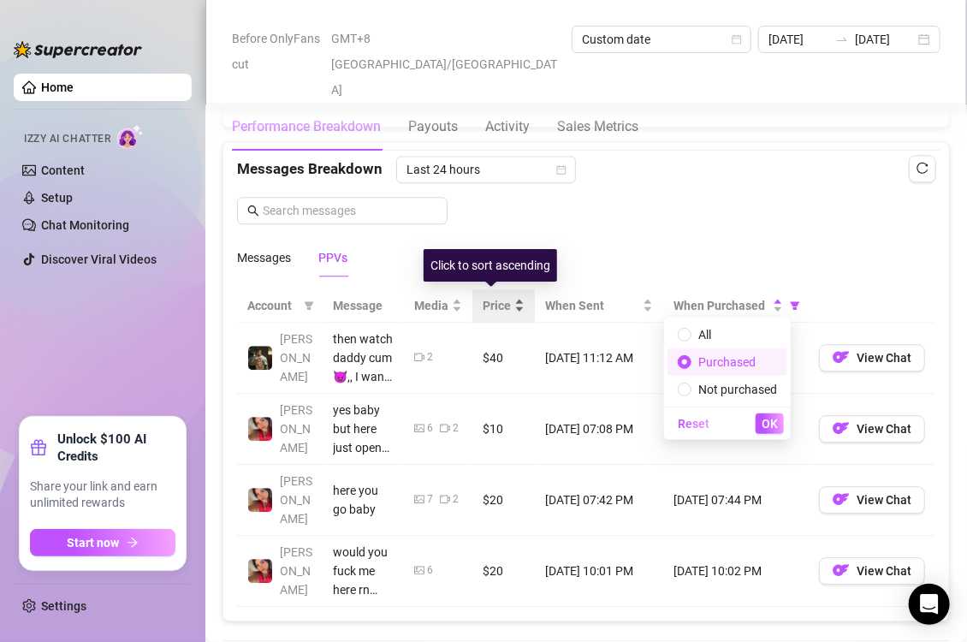
click at [505, 305] on div "Price" at bounding box center [503, 305] width 42 height 19
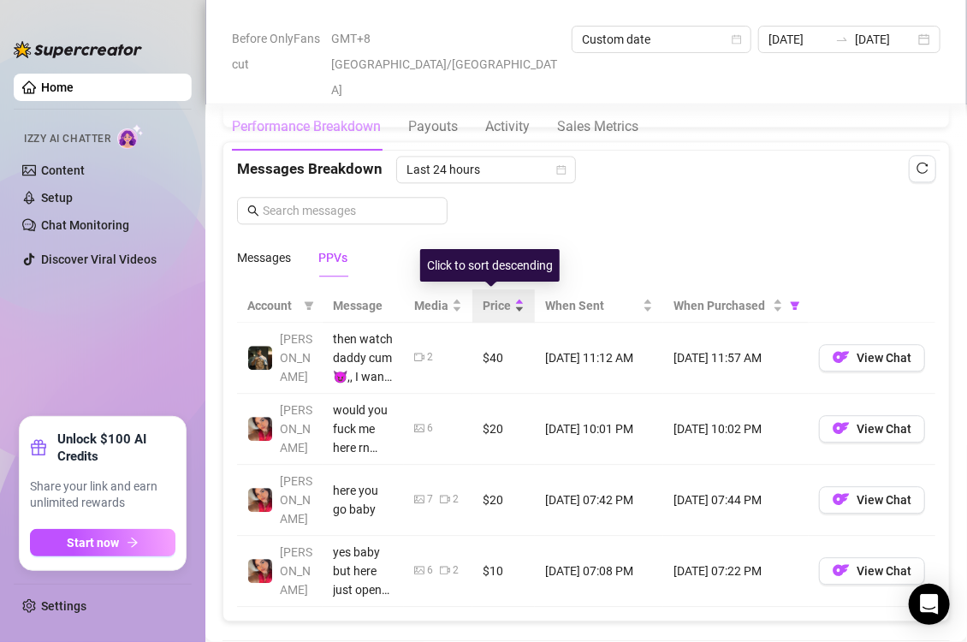
click at [505, 305] on div "Price" at bounding box center [503, 305] width 42 height 19
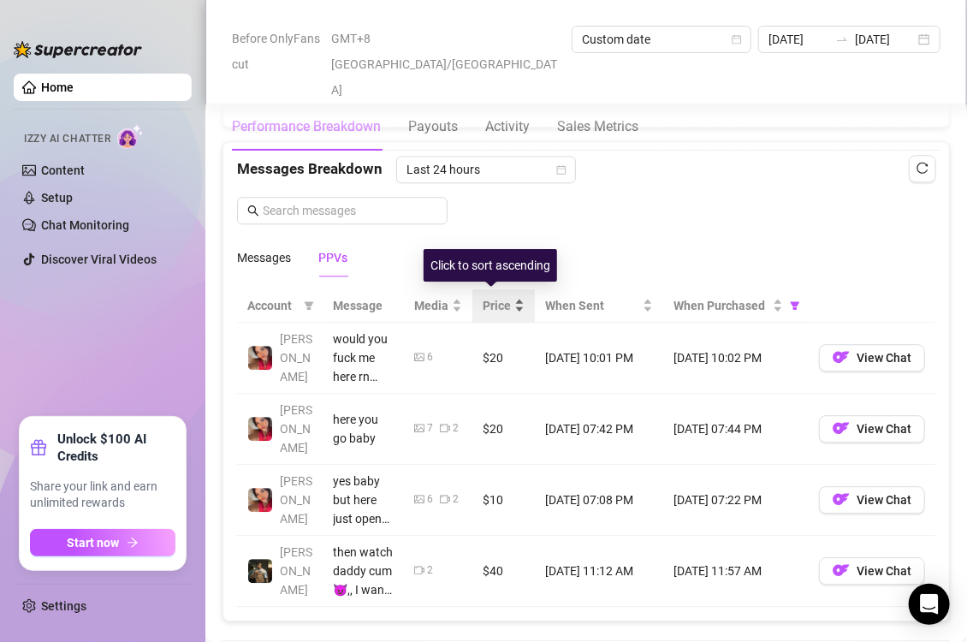
click at [505, 305] on div "Price" at bounding box center [503, 305] width 42 height 19
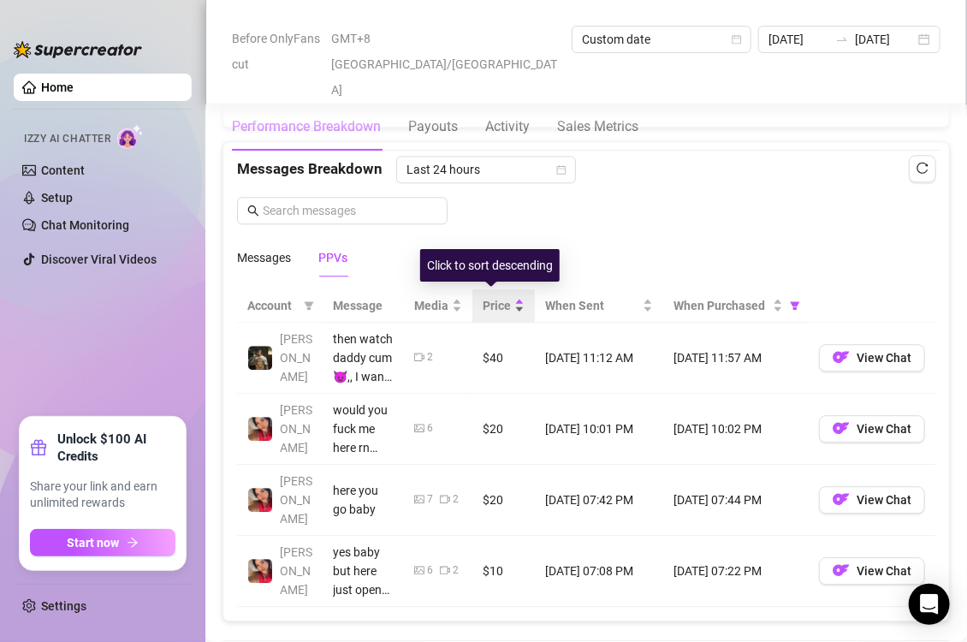
click at [506, 305] on div "Price" at bounding box center [503, 305] width 42 height 19
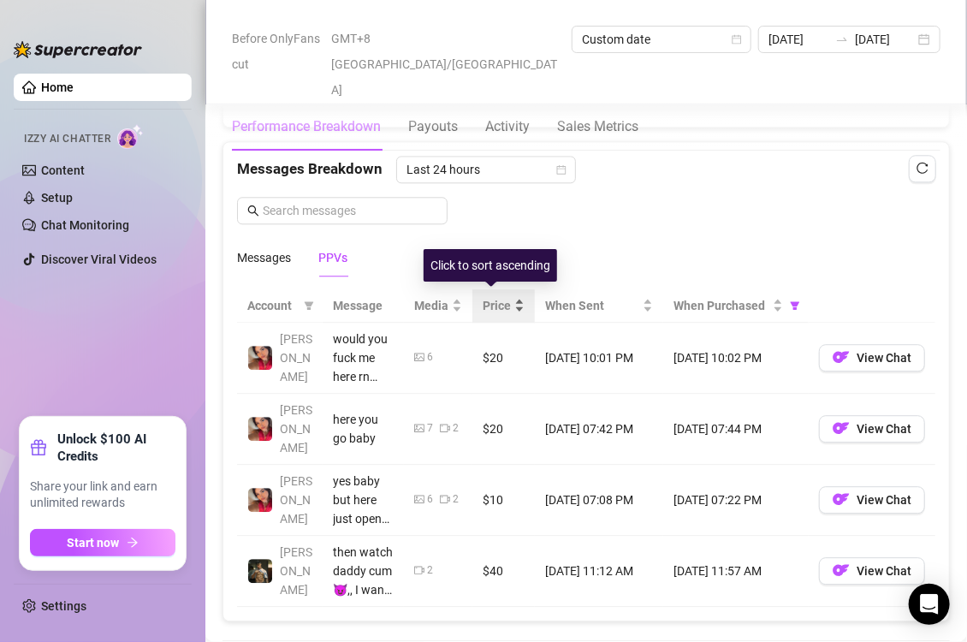
click at [506, 305] on div "Price" at bounding box center [503, 305] width 42 height 19
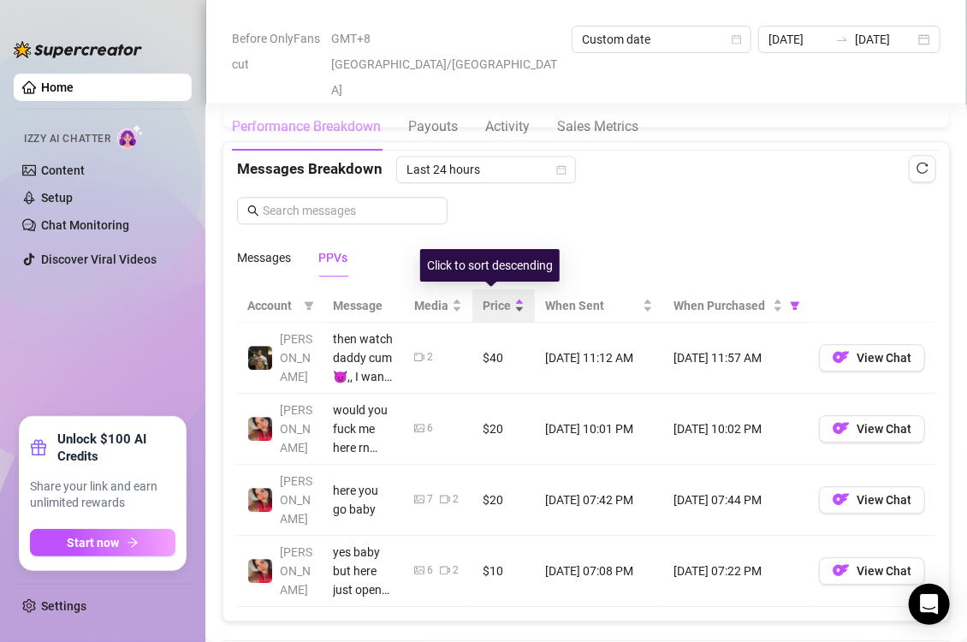
click at [506, 305] on div "Price" at bounding box center [503, 305] width 42 height 19
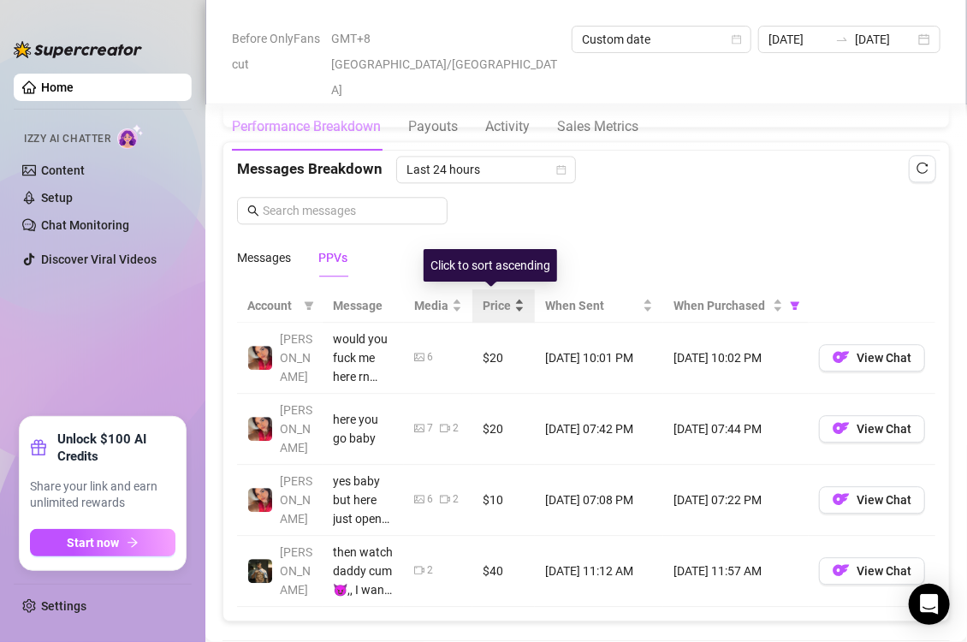
click at [506, 305] on div "Price" at bounding box center [503, 305] width 42 height 19
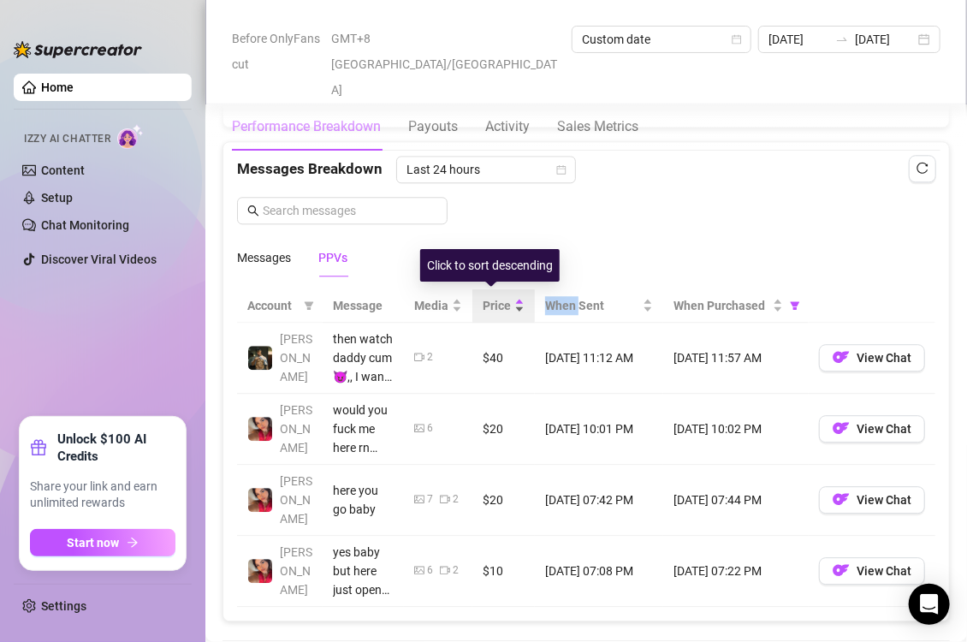
click at [506, 305] on div "Price" at bounding box center [503, 305] width 42 height 19
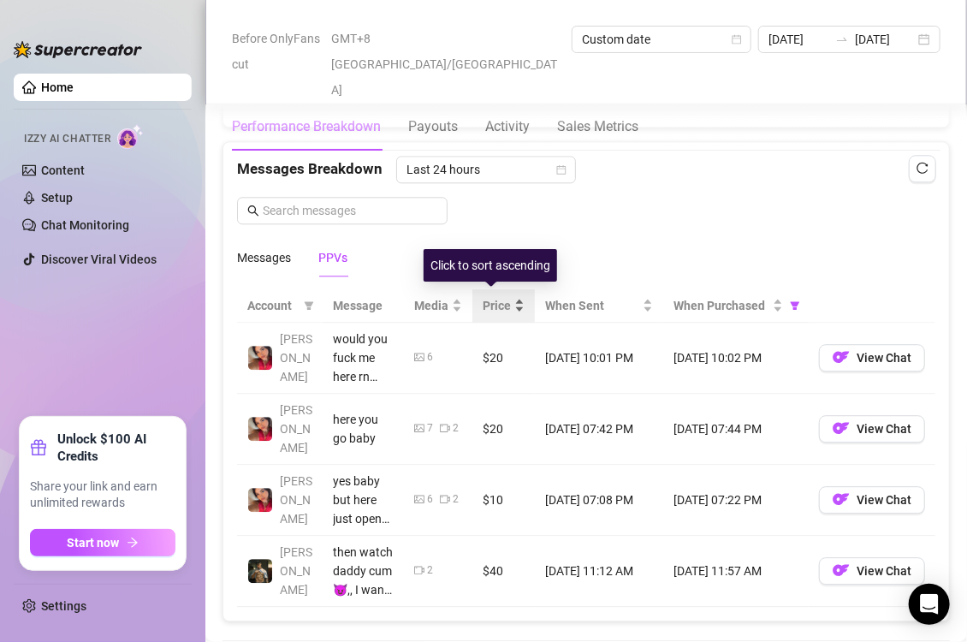
click at [506, 305] on div "Price" at bounding box center [503, 305] width 42 height 19
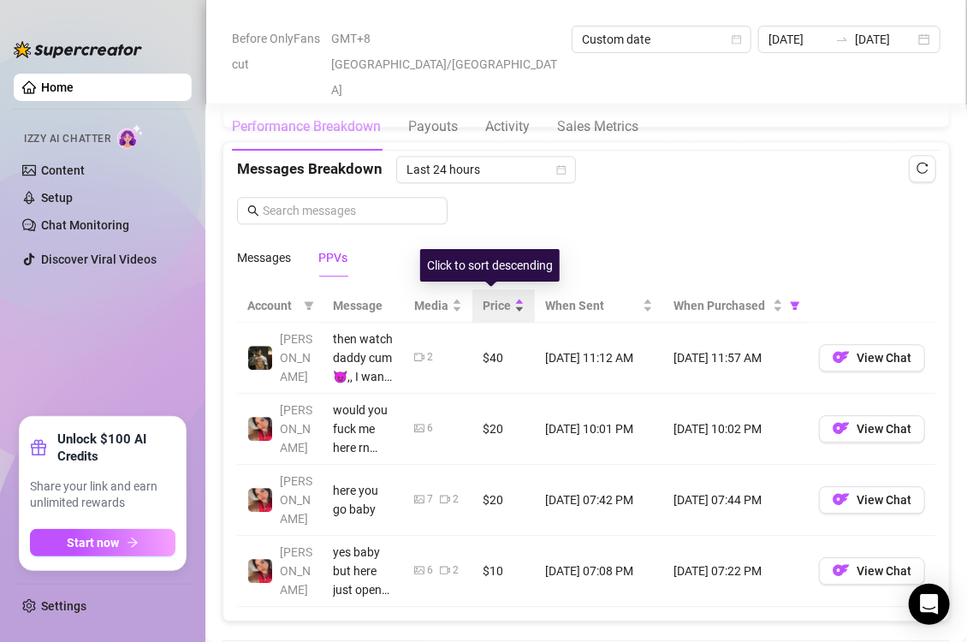
click at [506, 305] on div "Price" at bounding box center [503, 305] width 42 height 19
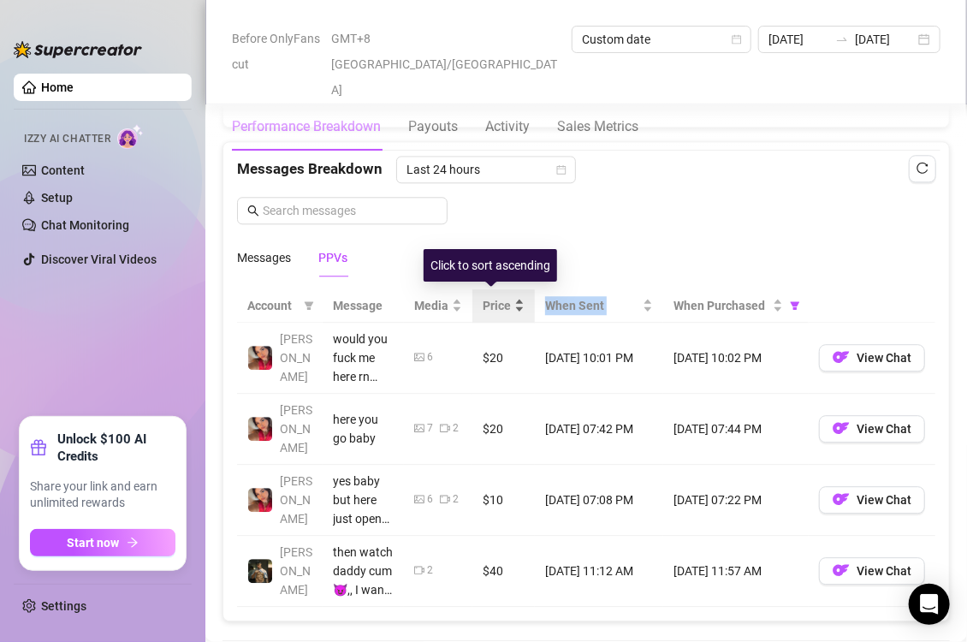
click at [506, 305] on div "Price" at bounding box center [503, 305] width 42 height 19
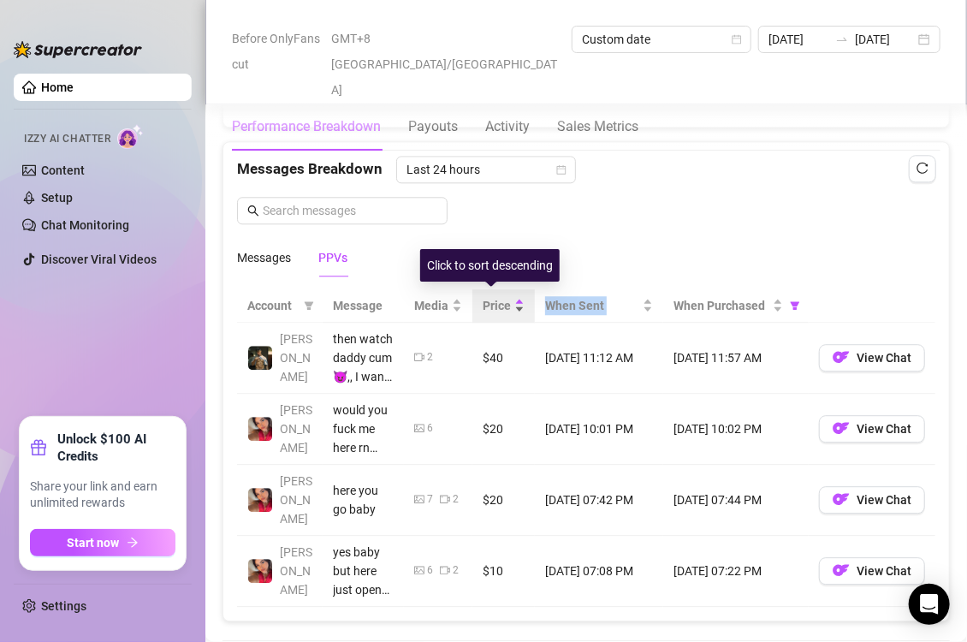
click at [506, 305] on div "Price" at bounding box center [503, 305] width 42 height 19
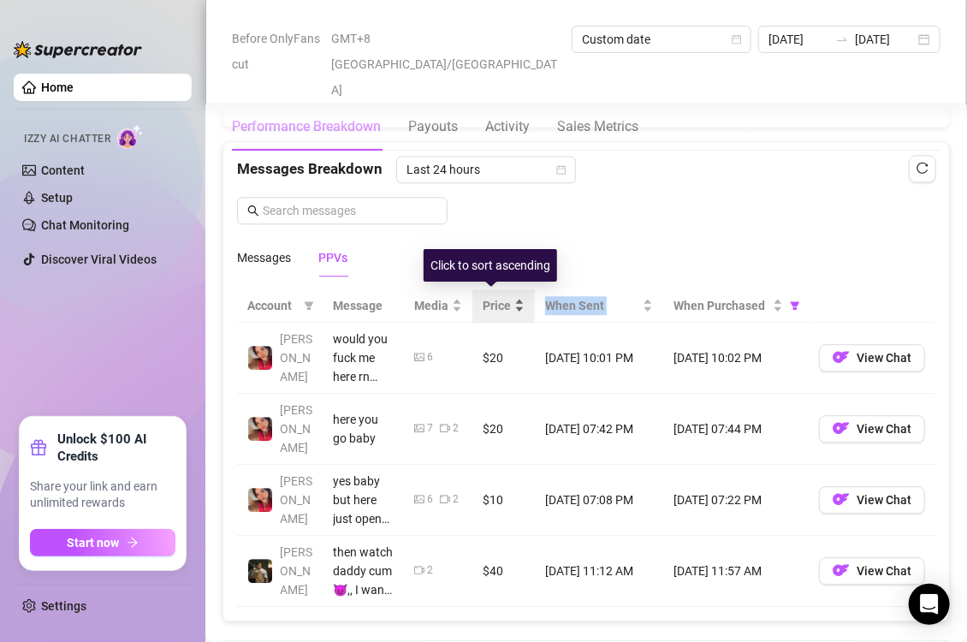
click at [506, 305] on div "Price" at bounding box center [503, 305] width 42 height 19
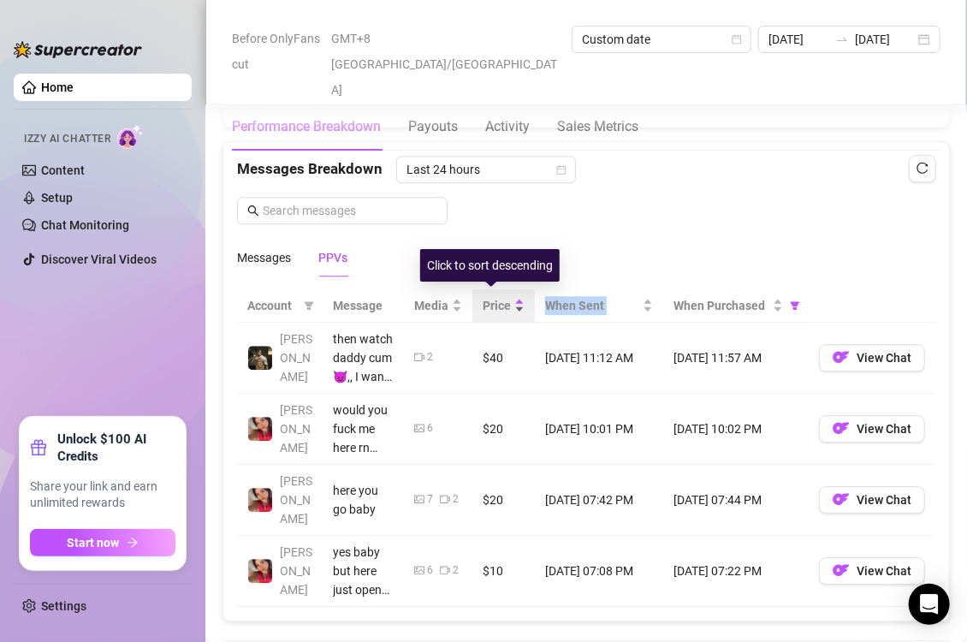
click at [506, 305] on div "Price" at bounding box center [503, 305] width 42 height 19
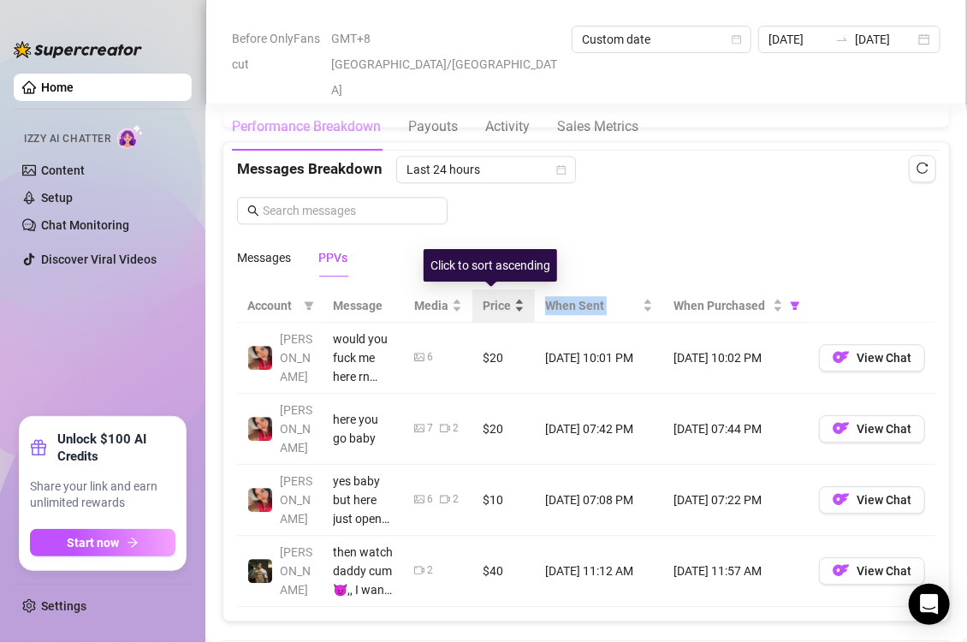
click at [506, 305] on div "Price" at bounding box center [503, 305] width 42 height 19
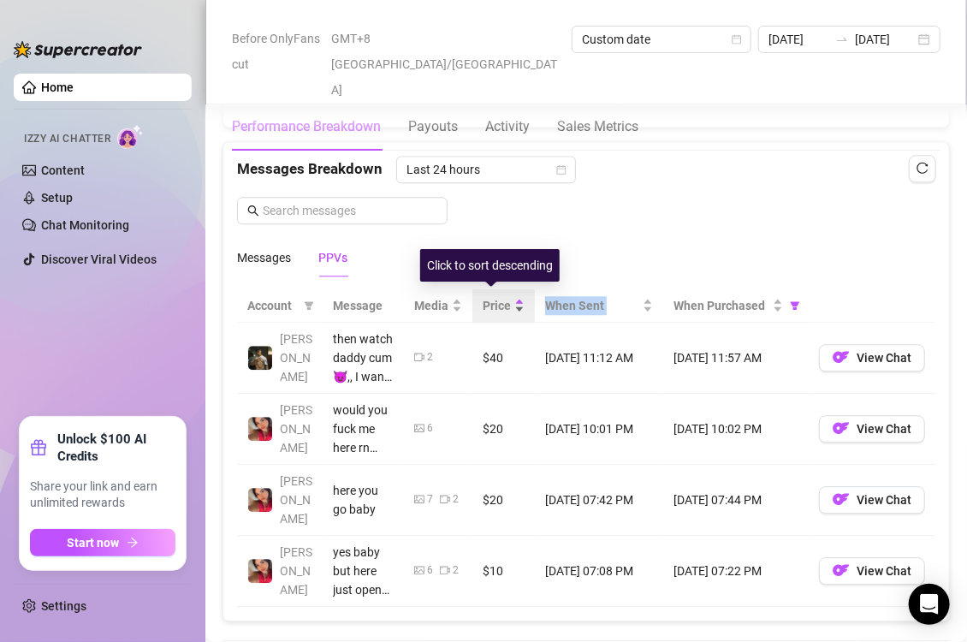
click at [506, 305] on div "Price" at bounding box center [503, 305] width 42 height 19
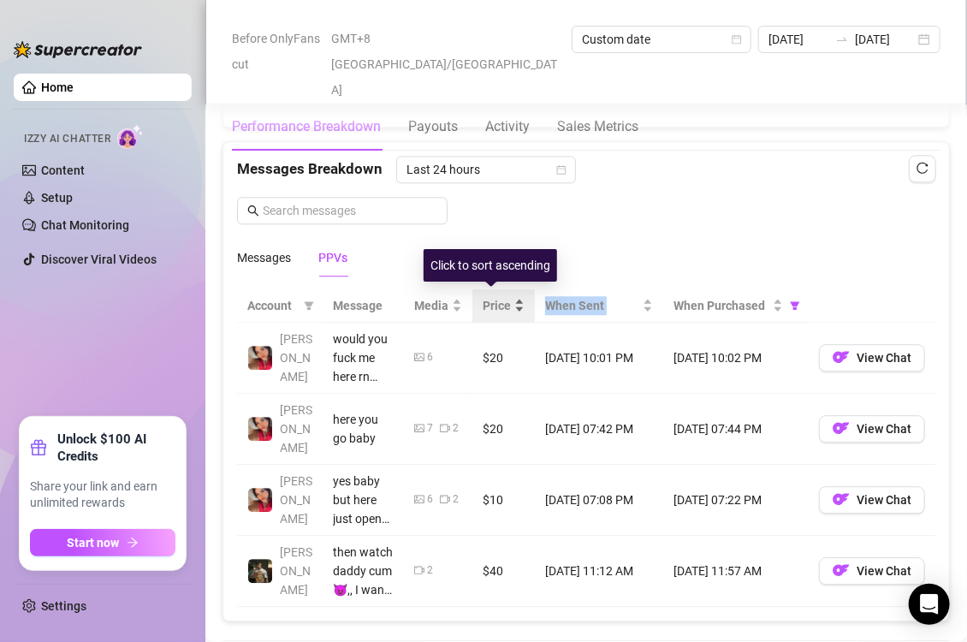
click at [506, 305] on div "Price" at bounding box center [503, 305] width 42 height 19
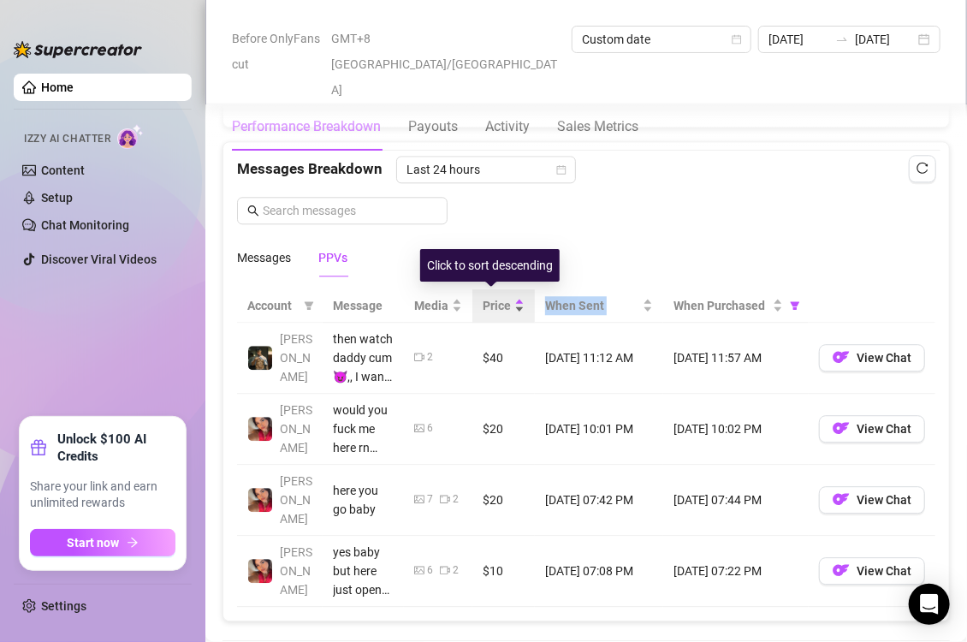
click at [506, 305] on div "Price" at bounding box center [503, 305] width 42 height 19
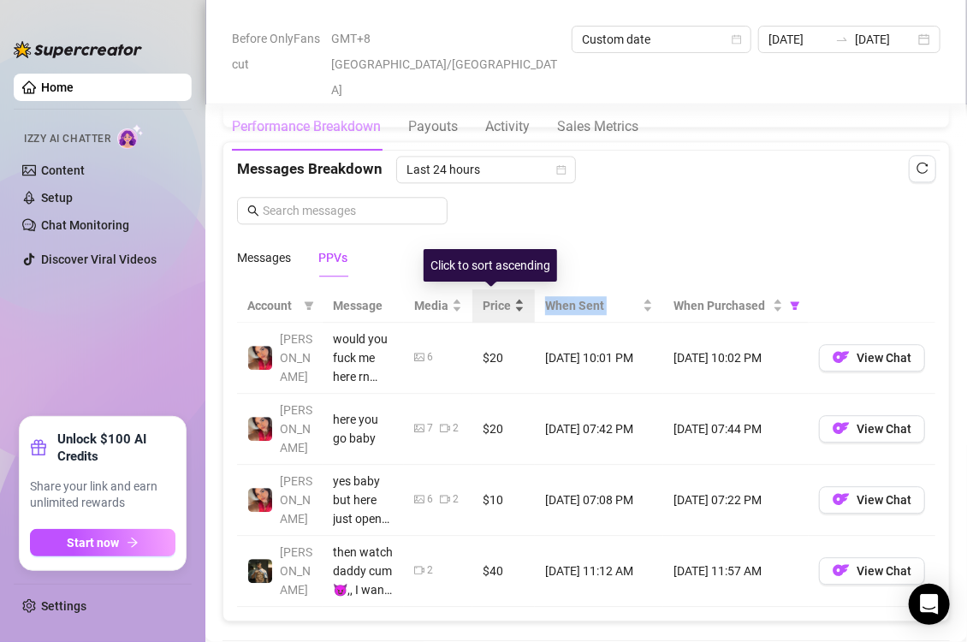
click at [506, 305] on div "Price" at bounding box center [503, 305] width 42 height 19
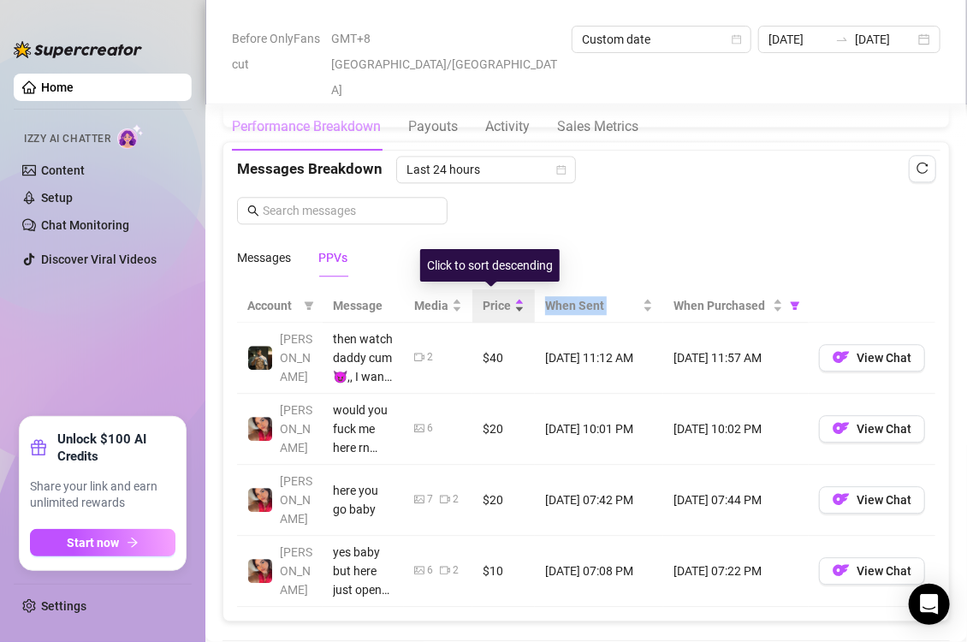
click at [506, 305] on div "Price" at bounding box center [503, 305] width 42 height 19
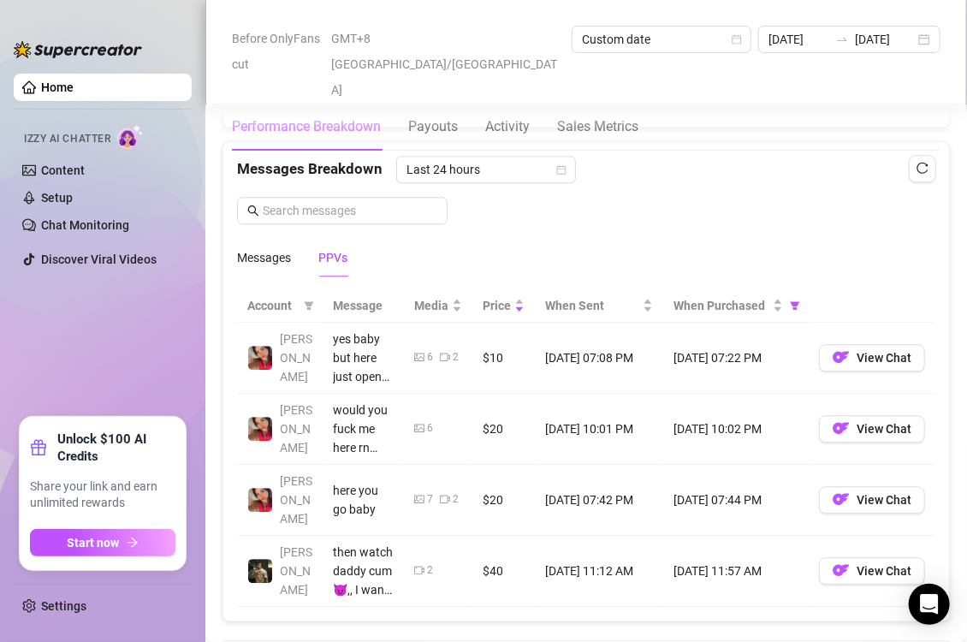
click at [622, 275] on div "Account Message Media Price When Sent When Purchased [PERSON_NAME] yes baby but…" at bounding box center [585, 447] width 725 height 345
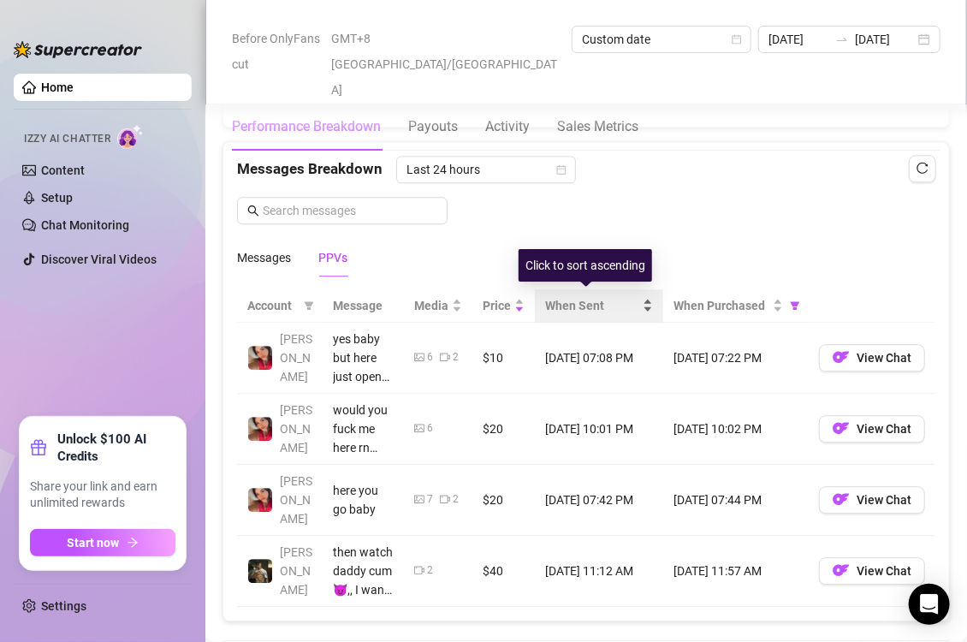
click at [642, 301] on div "When Sent" at bounding box center [599, 305] width 108 height 19
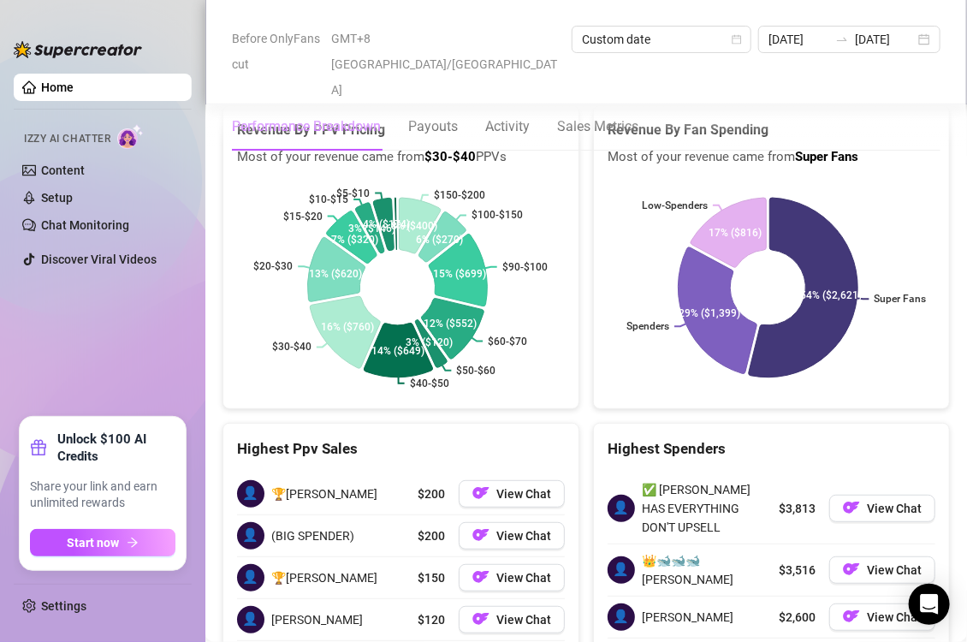
scroll to position [2625, 0]
